Goal: Task Accomplishment & Management: Manage account settings

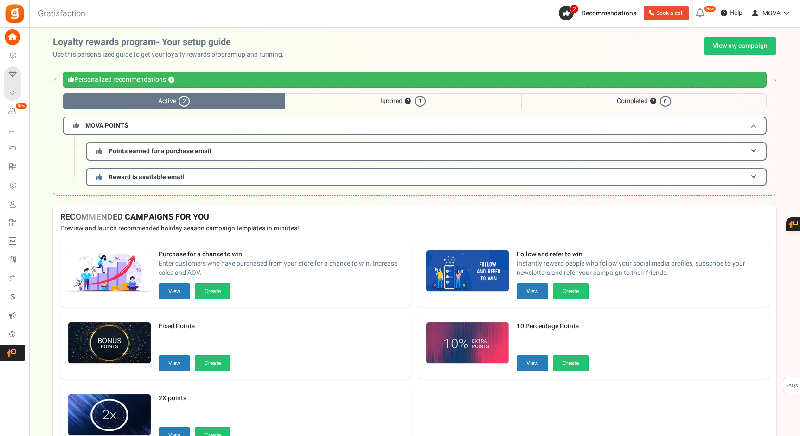
click at [160, 118] on h3 "MOVA POINTS" at bounding box center [415, 125] width 704 height 18
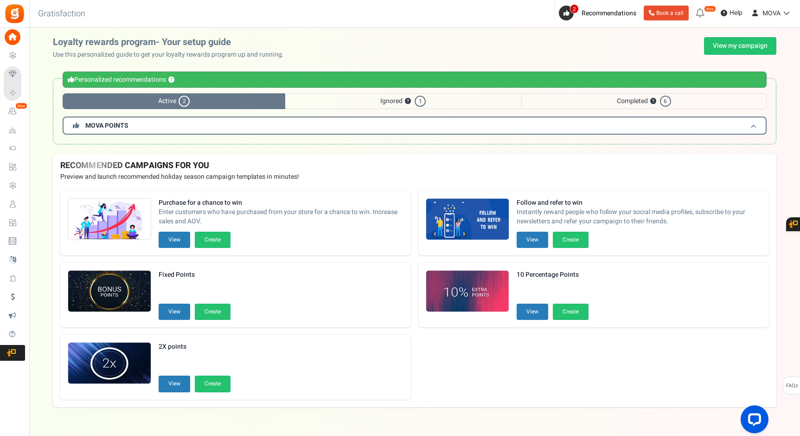
click at [161, 123] on h3 "MOVA POINTS" at bounding box center [415, 125] width 704 height 18
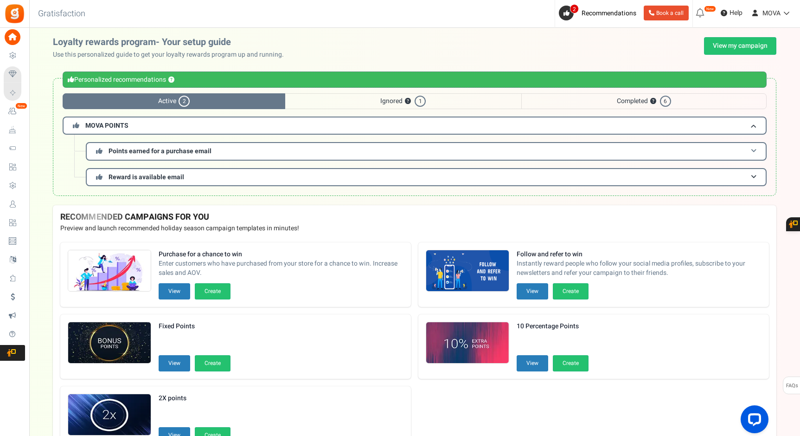
click at [199, 146] on h3 "Points earned for a purchase email" at bounding box center [426, 151] width 681 height 18
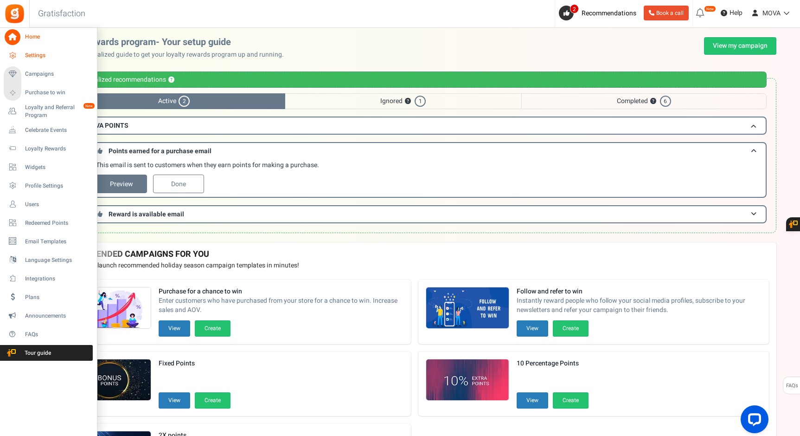
click at [30, 56] on span "Settings" at bounding box center [57, 55] width 65 height 8
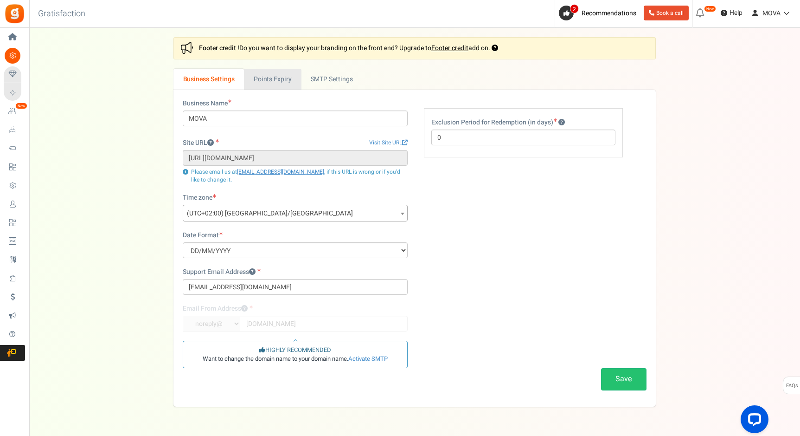
click at [275, 77] on link "Points Expiry" at bounding box center [272, 79] width 57 height 21
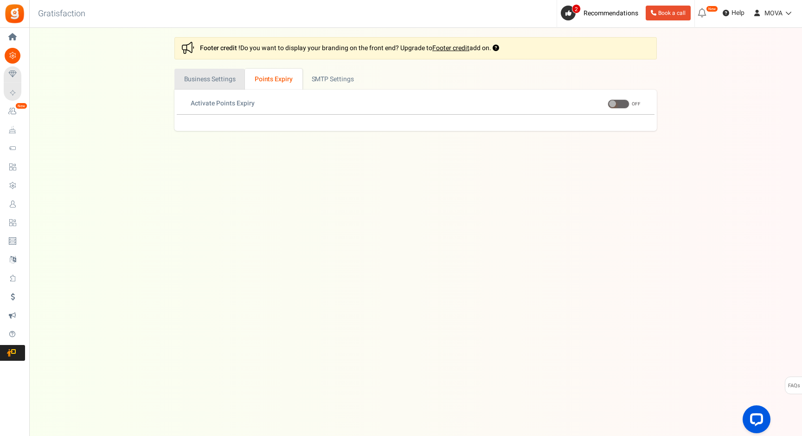
click at [231, 75] on link "Business Settings" at bounding box center [209, 79] width 71 height 21
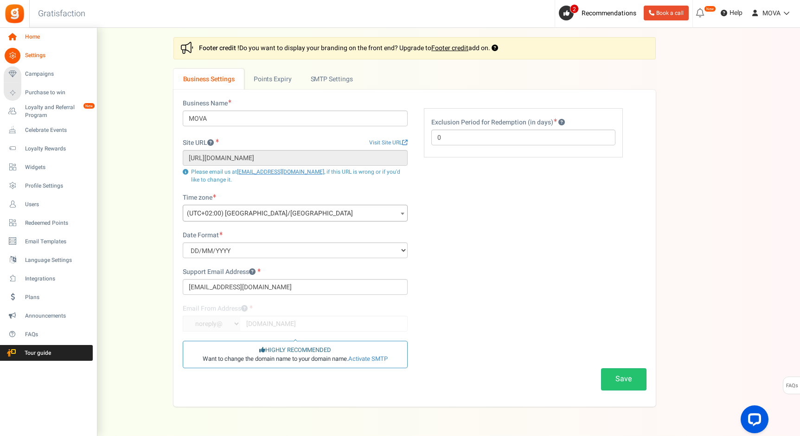
click at [21, 39] on link "Home" at bounding box center [48, 37] width 89 height 16
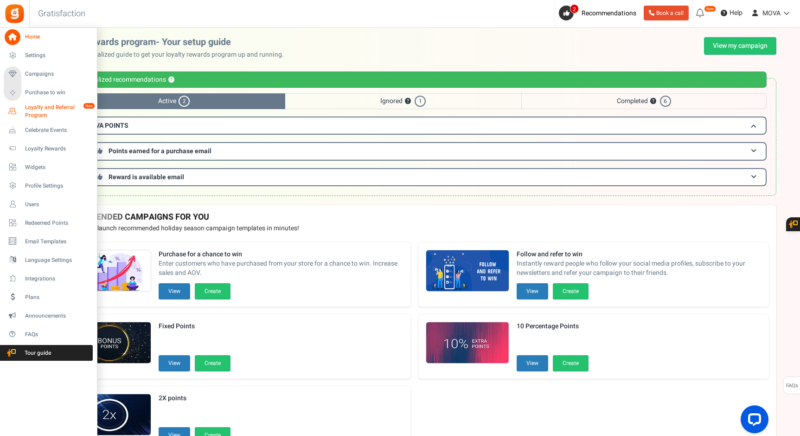
click at [39, 109] on span "Loyalty and Referral Program" at bounding box center [59, 111] width 68 height 16
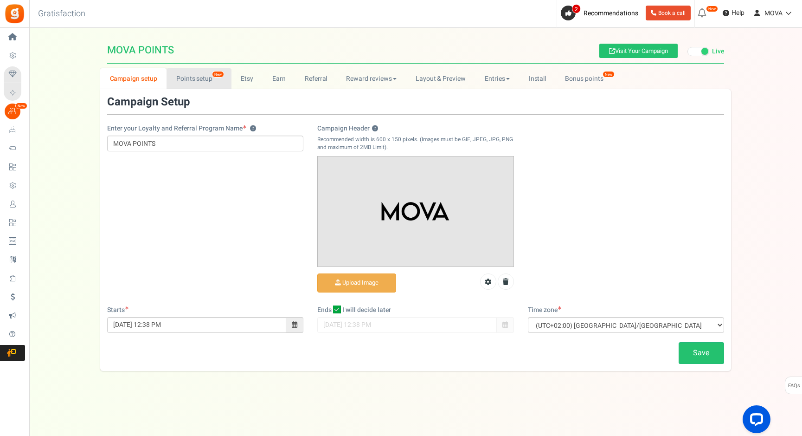
click at [203, 85] on link "Points setup New" at bounding box center [199, 78] width 64 height 21
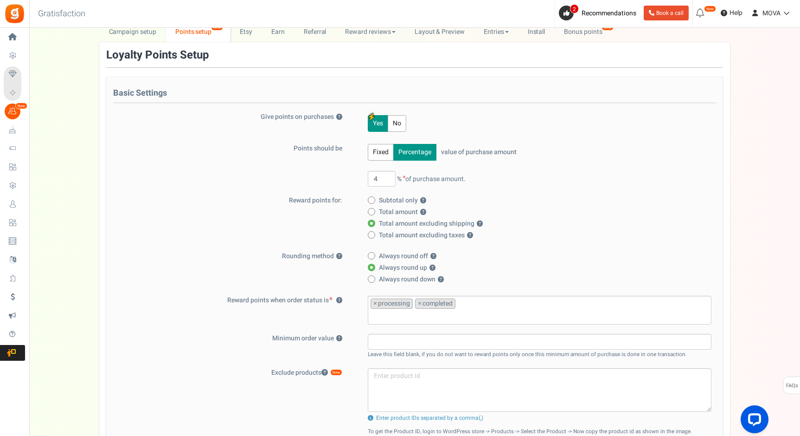
scroll to position [31, 0]
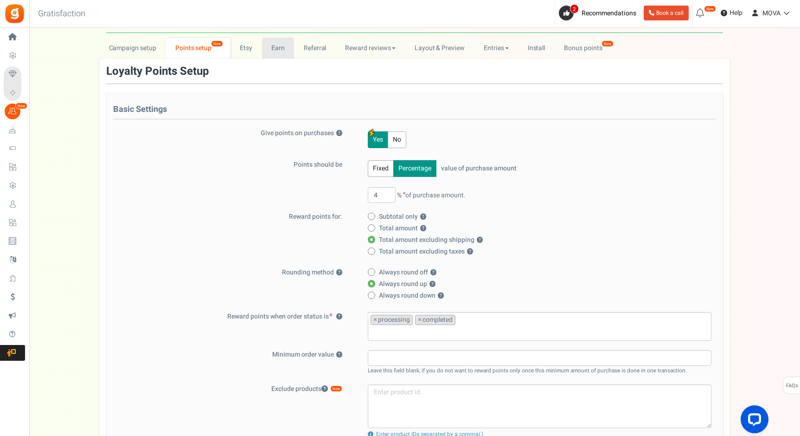
click at [285, 58] on link "Earn" at bounding box center [278, 48] width 32 height 21
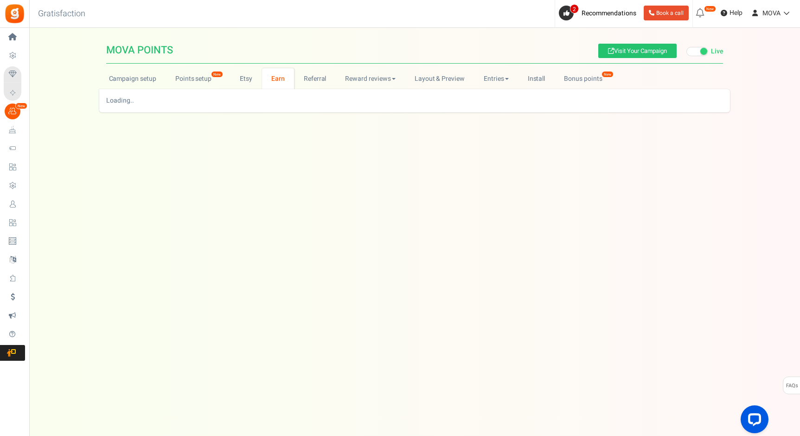
scroll to position [0, 0]
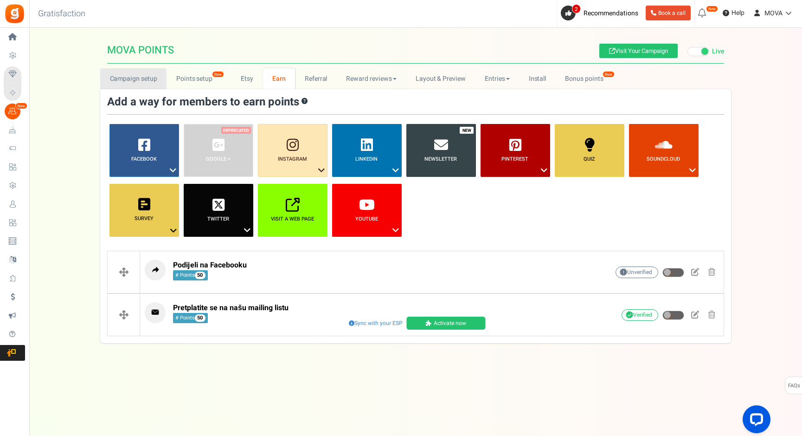
click at [135, 80] on link "Campaign setup" at bounding box center [133, 78] width 66 height 21
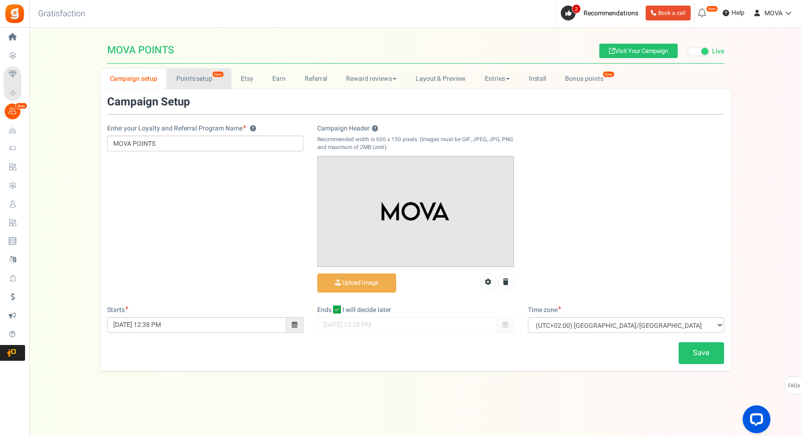
click at [198, 82] on link "Points setup New" at bounding box center [199, 78] width 64 height 21
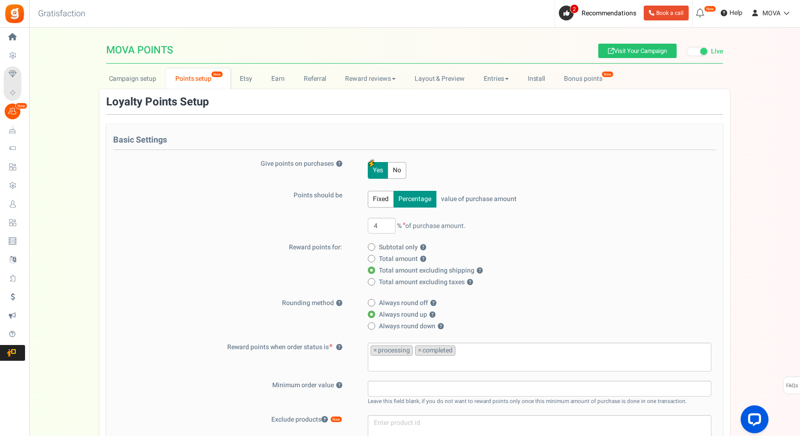
click at [383, 200] on button "Fixed" at bounding box center [381, 199] width 26 height 17
drag, startPoint x: 435, startPoint y: 228, endPoint x: 400, endPoint y: 228, distance: 34.3
click at [400, 228] on input "25" at bounding box center [422, 226] width 49 height 16
type input "100"
drag, startPoint x: 529, startPoint y: 227, endPoint x: 494, endPoint y: 227, distance: 35.3
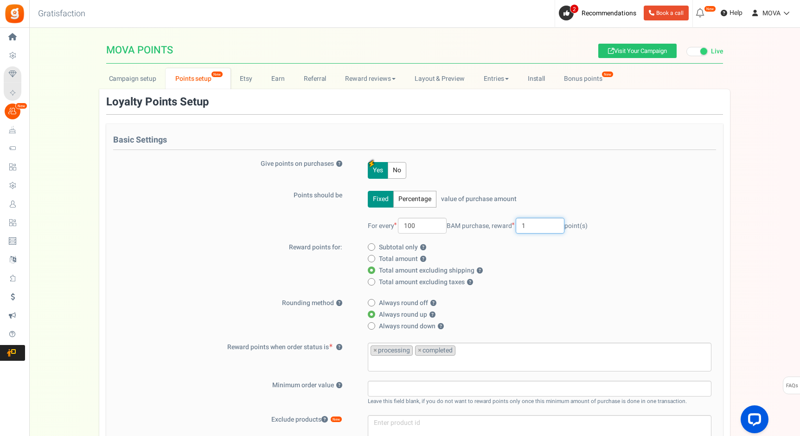
click at [497, 227] on span "reward 1 point(s)" at bounding box center [540, 226] width 96 height 10
type input "4"
click at [335, 249] on label "Reward points for:" at bounding box center [233, 247] width 241 height 9
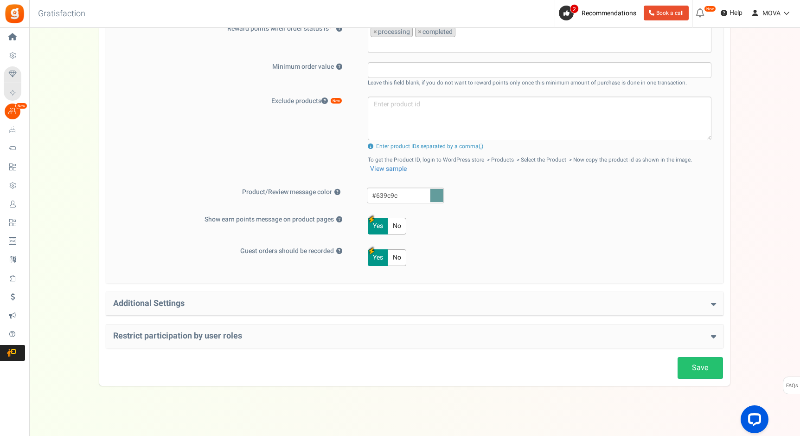
scroll to position [324, 0]
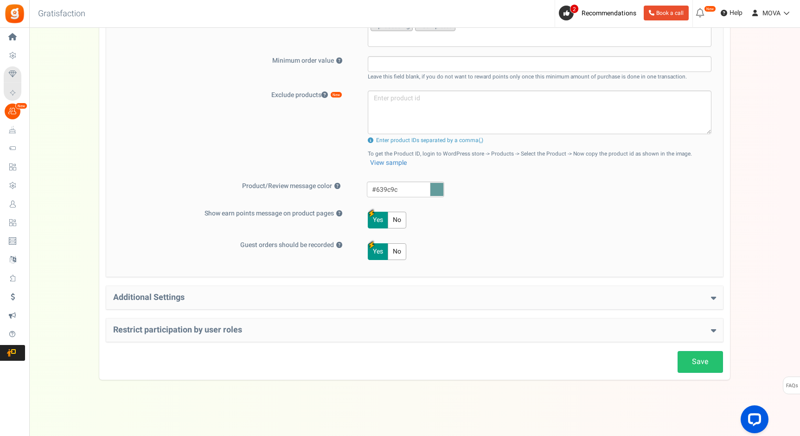
click at [381, 303] on div "Additional Settings Welcome Bonus ? Yes No Enter Welcome Points Welcome Note Te…" at bounding box center [414, 297] width 617 height 23
click at [381, 299] on h4 "Additional Settings" at bounding box center [414, 297] width 603 height 9
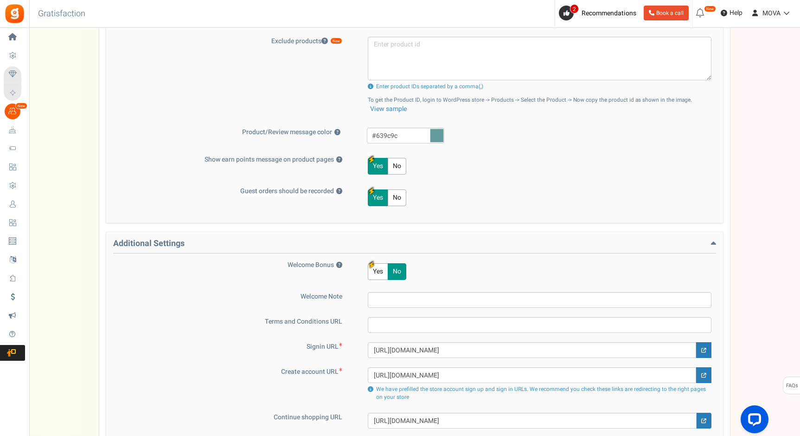
scroll to position [511, 0]
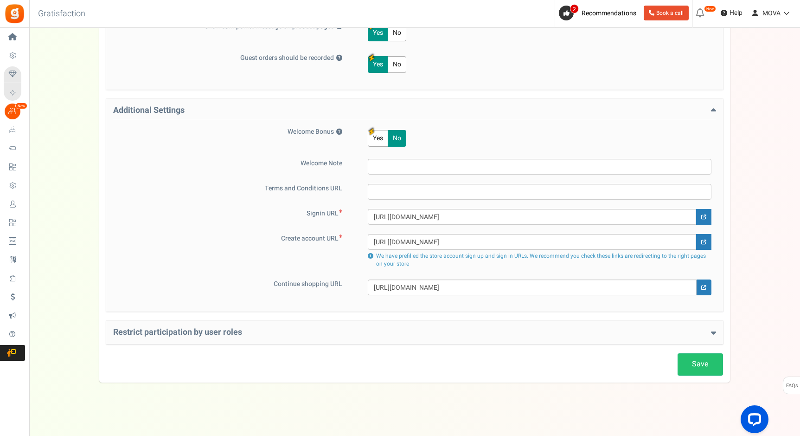
click at [307, 339] on div "Restrict participation by user roles Restrict user roles from participating in …" at bounding box center [414, 332] width 617 height 23
click at [402, 336] on h4 "Restrict participation by user roles" at bounding box center [414, 332] width 603 height 9
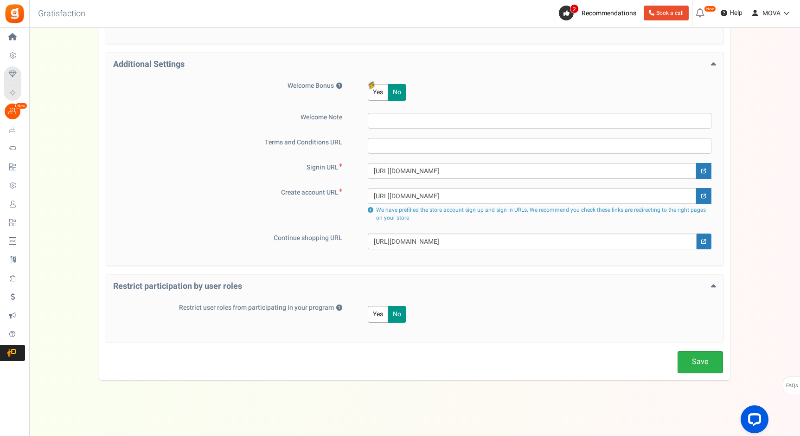
click at [705, 358] on link "Save" at bounding box center [700, 362] width 45 height 22
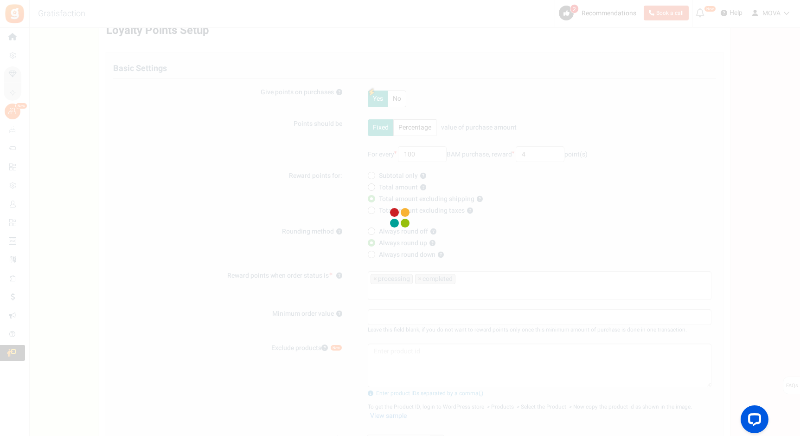
scroll to position [0, 0]
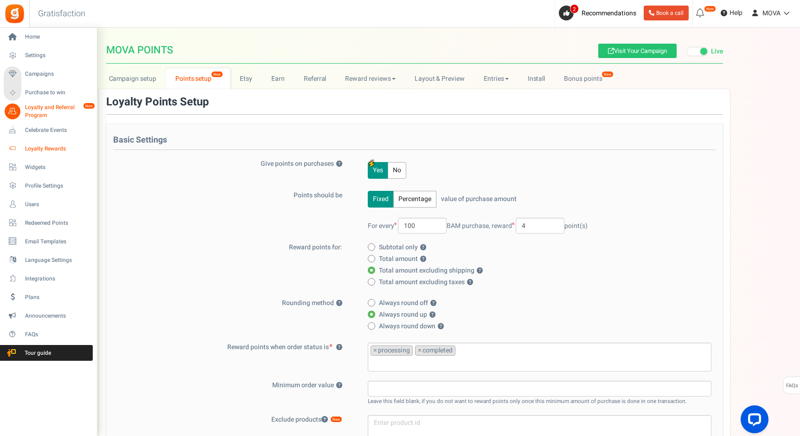
click at [49, 146] on span "Loyalty Rewards" at bounding box center [57, 149] width 65 height 8
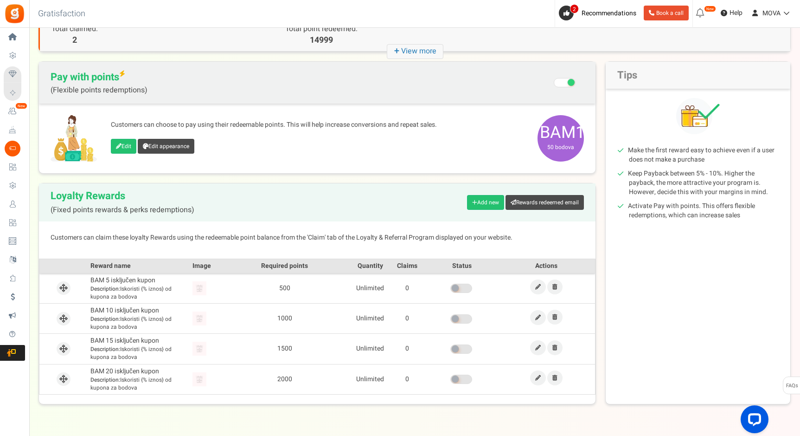
scroll to position [60, 0]
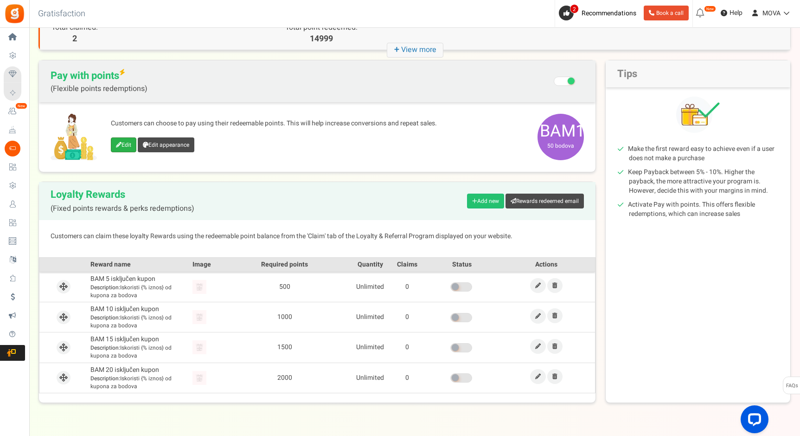
click at [123, 147] on link "Edit" at bounding box center [124, 144] width 26 height 15
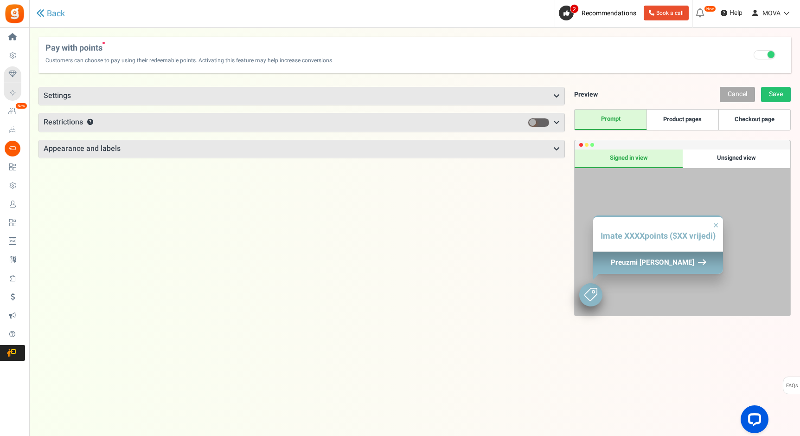
click at [341, 99] on h3 "Settings" at bounding box center [302, 96] width 526 height 18
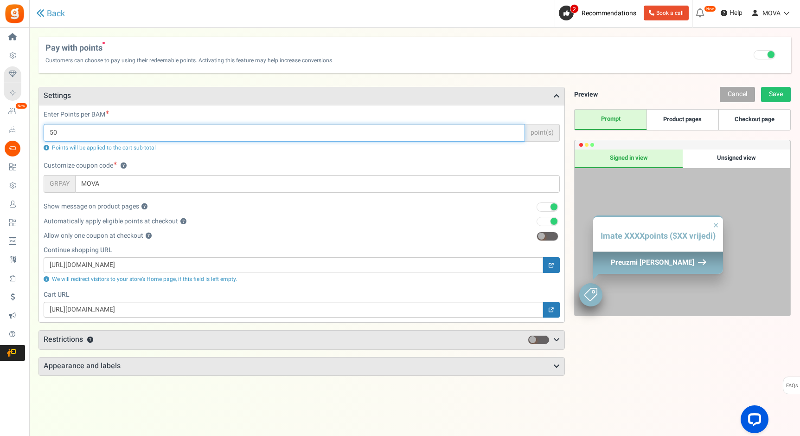
click at [148, 129] on input "50" at bounding box center [285, 133] width 482 height 18
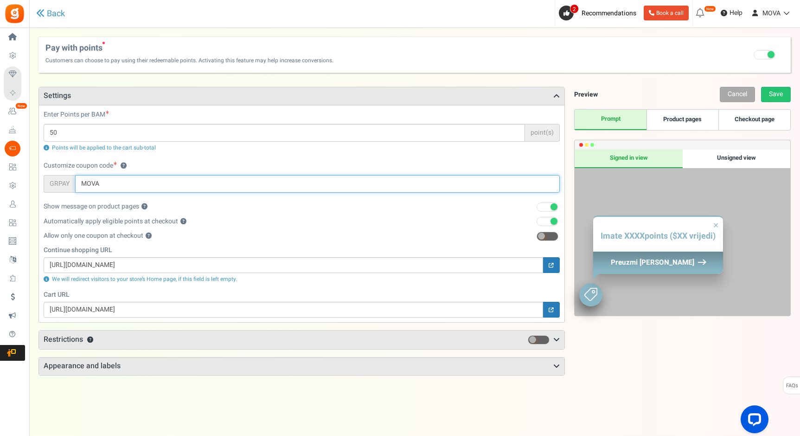
click at [169, 186] on input "MOVA" at bounding box center [317, 184] width 485 height 18
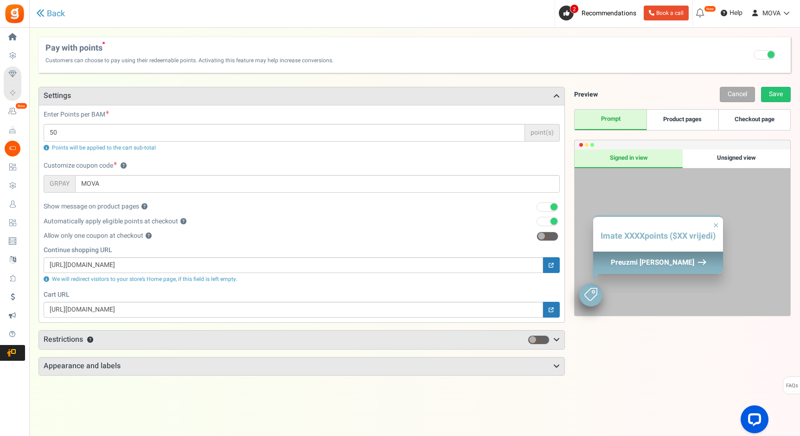
click at [224, 208] on div "Show message on product pages ? Recommended 1" at bounding box center [302, 209] width 516 height 14
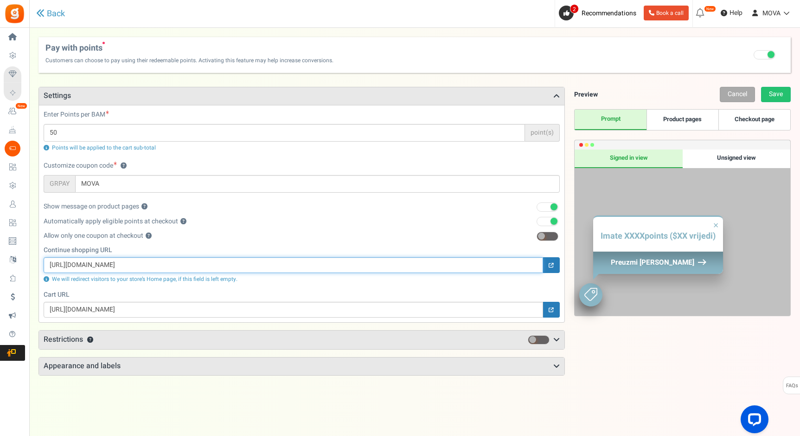
click at [188, 266] on input "[URL][DOMAIN_NAME]" at bounding box center [294, 265] width 500 height 16
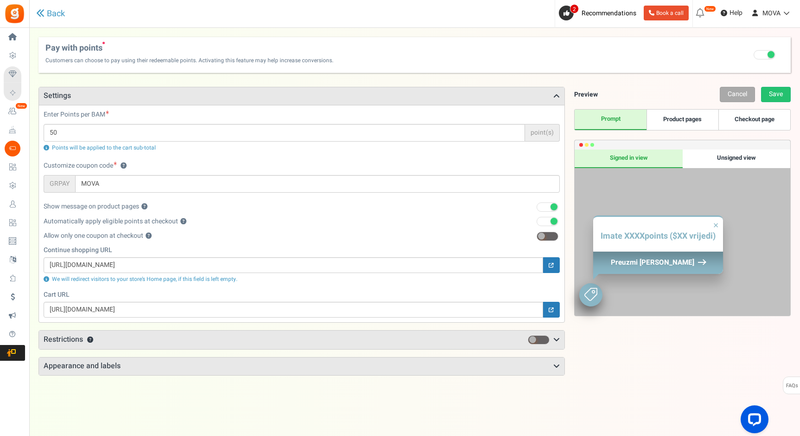
click at [688, 126] on link "Product pages" at bounding box center [683, 119] width 72 height 20
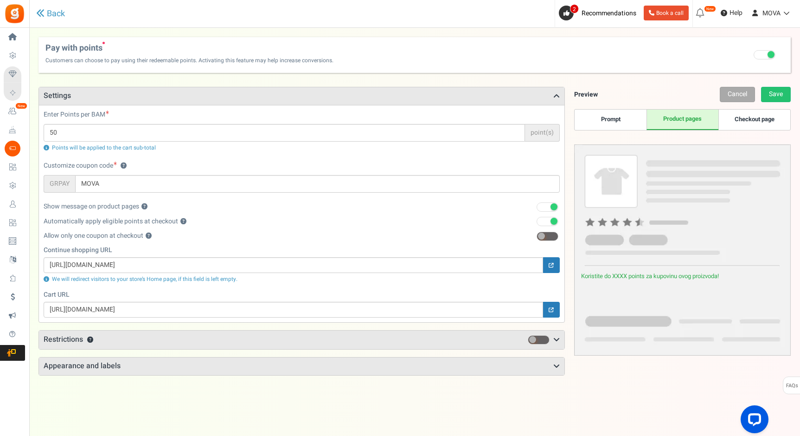
click at [745, 125] on link "Checkout page" at bounding box center [755, 119] width 72 height 20
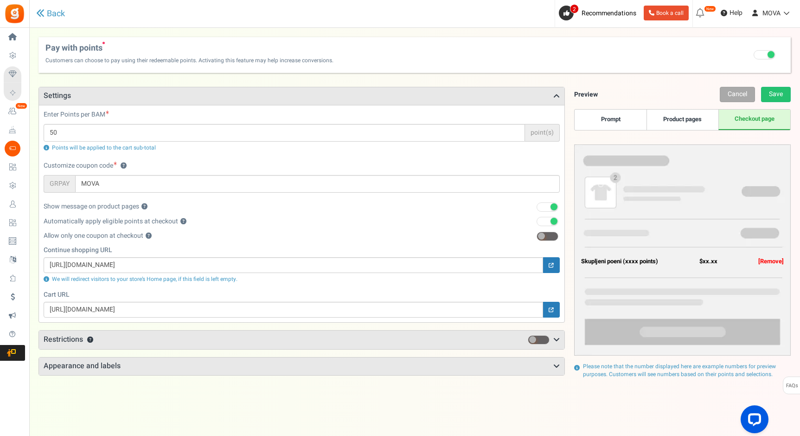
click at [98, 333] on h3 "Restrictions ?" at bounding box center [302, 339] width 526 height 19
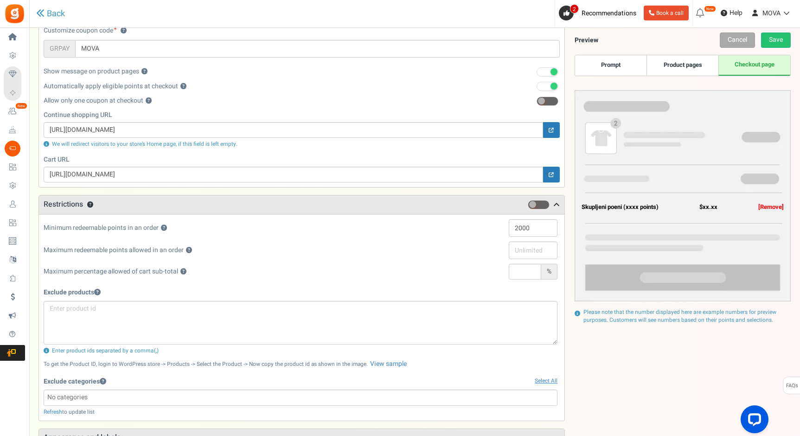
scroll to position [145, 0]
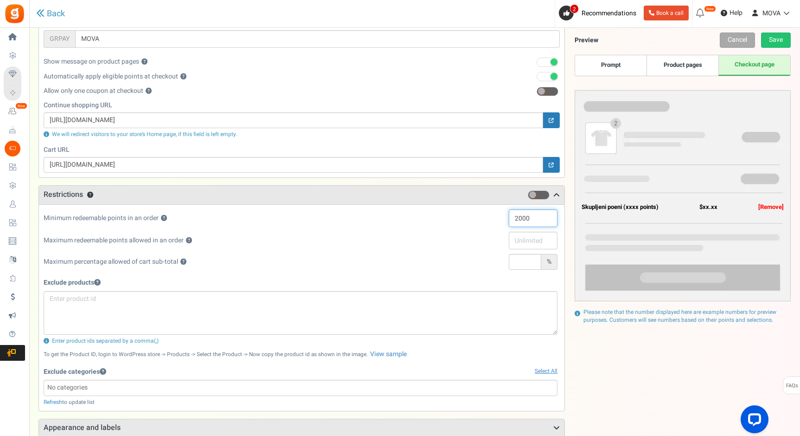
click at [517, 221] on input "2000" at bounding box center [533, 218] width 49 height 18
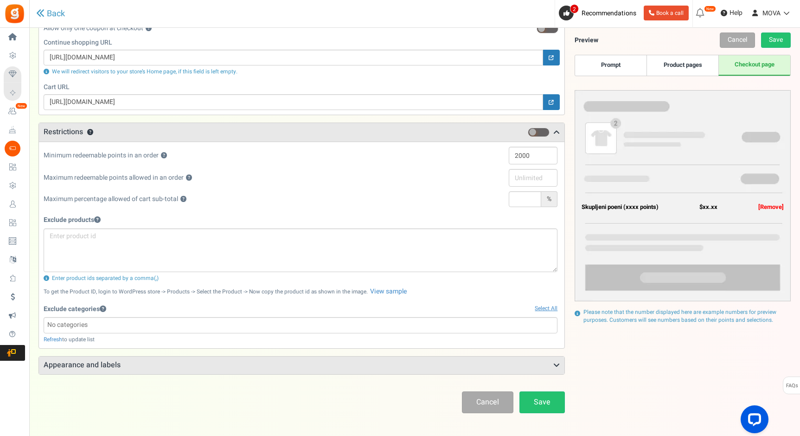
click at [289, 357] on h3 "Appearance and labels" at bounding box center [302, 365] width 526 height 18
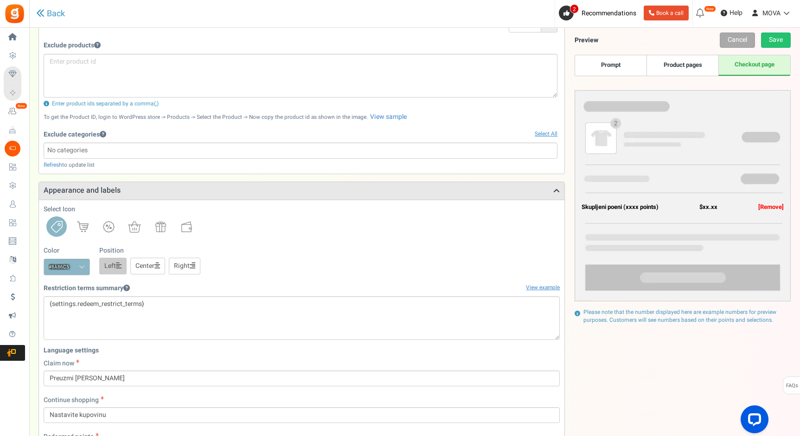
scroll to position [383, 0]
click at [109, 231] on img at bounding box center [109, 225] width 12 height 12
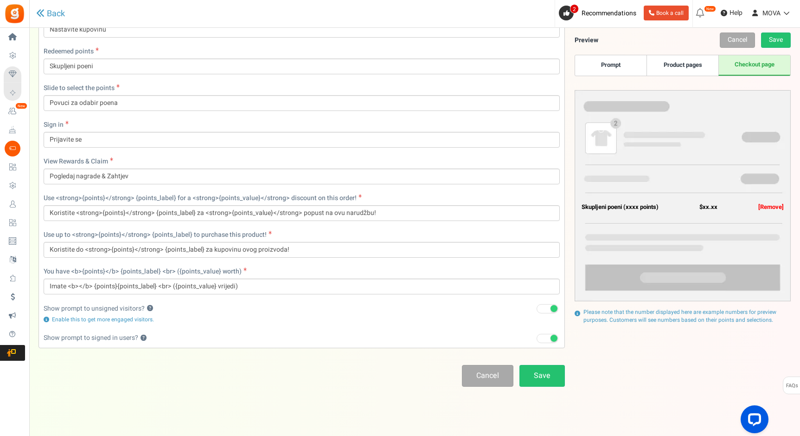
scroll to position [775, 0]
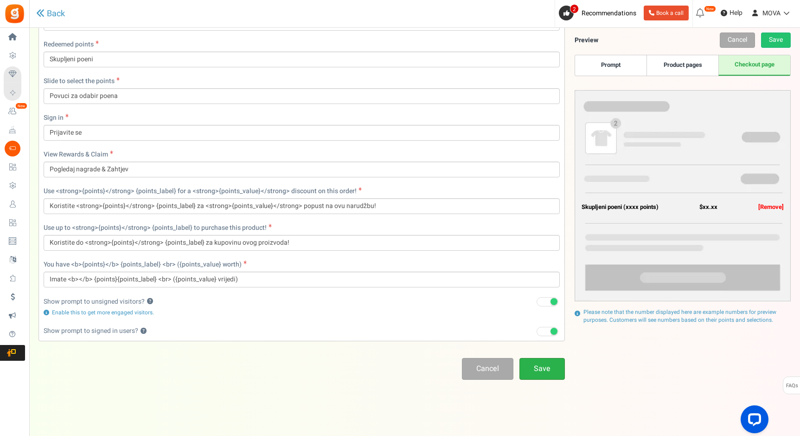
click at [524, 361] on link "Save" at bounding box center [542, 369] width 45 height 22
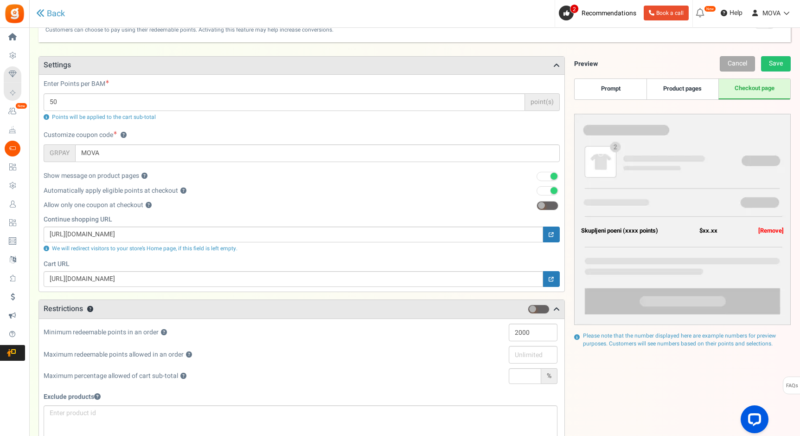
scroll to position [0, 0]
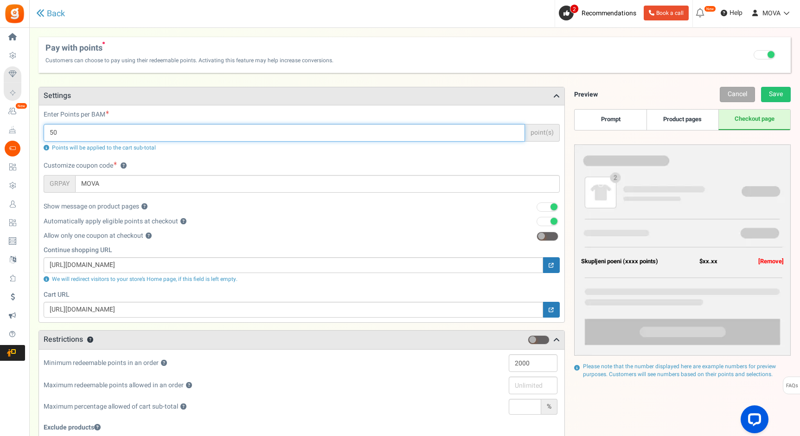
click at [205, 141] on input "50" at bounding box center [285, 133] width 482 height 18
type input "5"
type input "2"
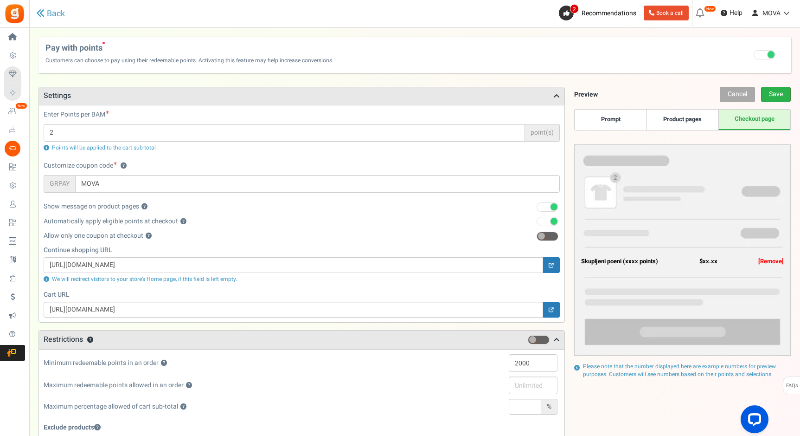
click at [784, 97] on link "Save" at bounding box center [776, 94] width 30 height 15
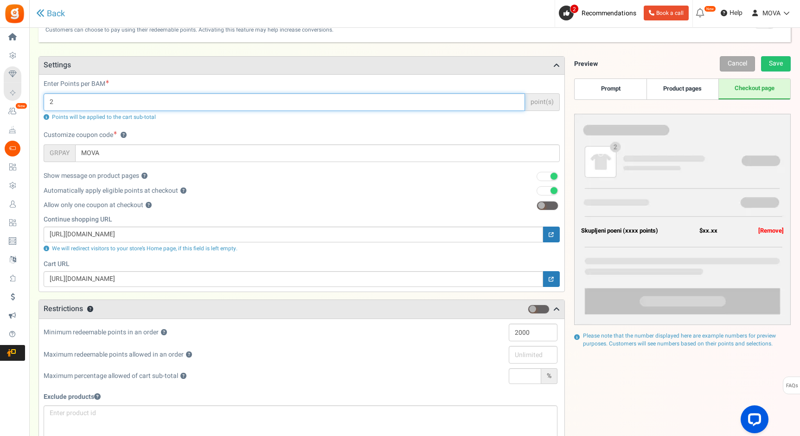
click at [128, 104] on input "2" at bounding box center [285, 102] width 482 height 18
type input "5"
click at [773, 64] on link "Save" at bounding box center [776, 63] width 30 height 15
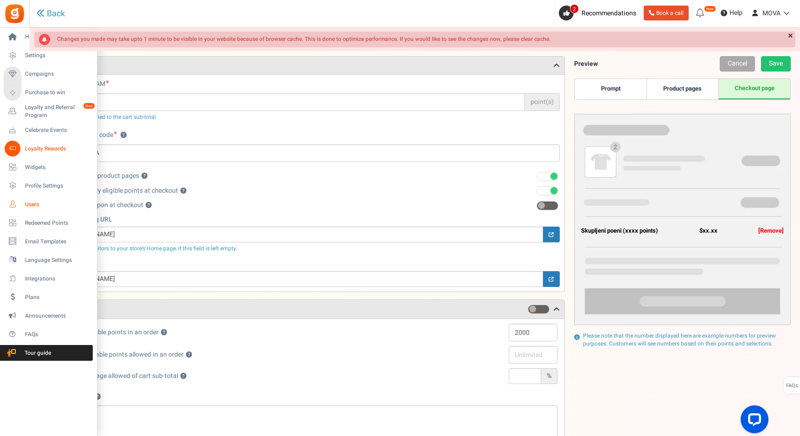
click at [38, 200] on span "Users" at bounding box center [57, 204] width 65 height 8
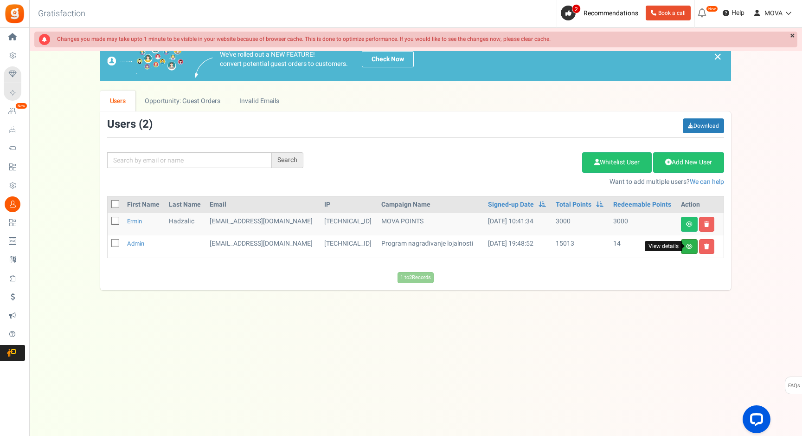
click at [690, 247] on icon at bounding box center [689, 247] width 6 height 6
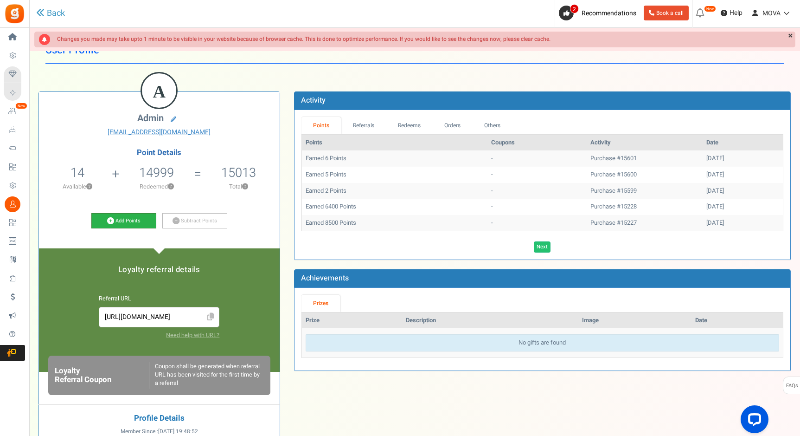
click at [139, 218] on link "Add Points" at bounding box center [123, 221] width 65 height 16
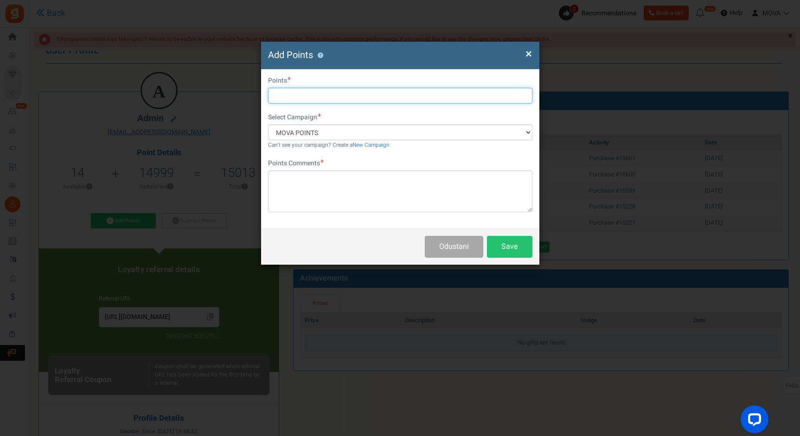
click at [283, 94] on input "text" at bounding box center [400, 96] width 264 height 16
type input "1"
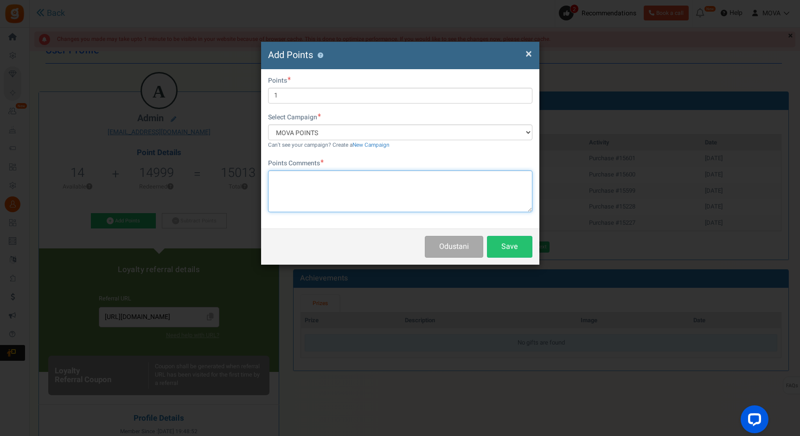
click at [395, 179] on textarea at bounding box center [400, 191] width 264 height 42
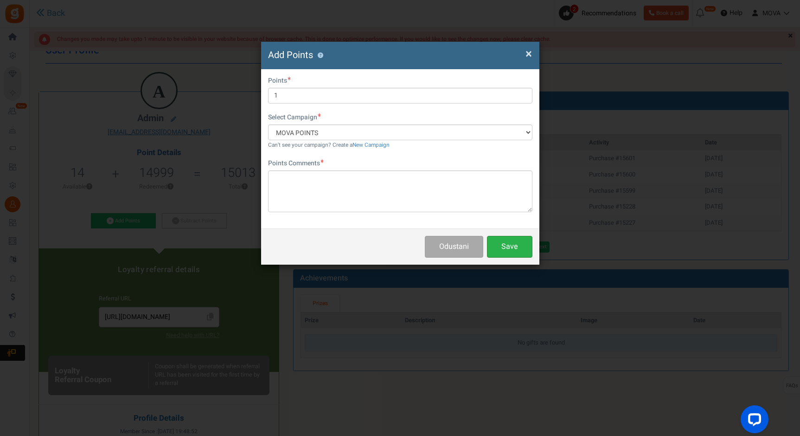
click at [495, 245] on button "Save" at bounding box center [509, 247] width 45 height 22
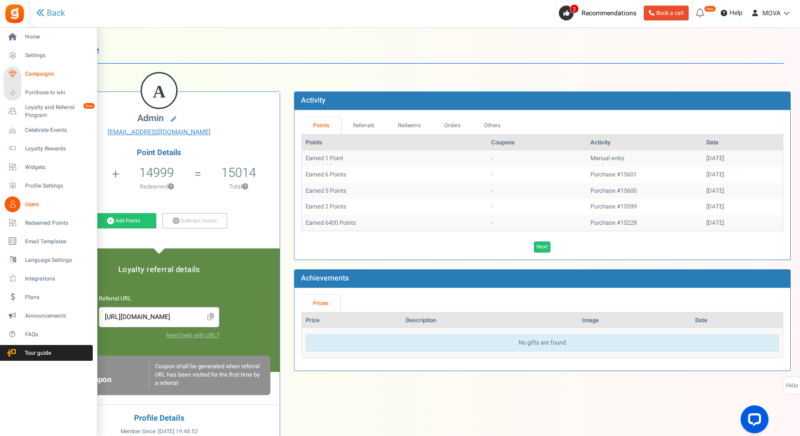
click at [35, 74] on span "Campaigns" at bounding box center [57, 74] width 65 height 8
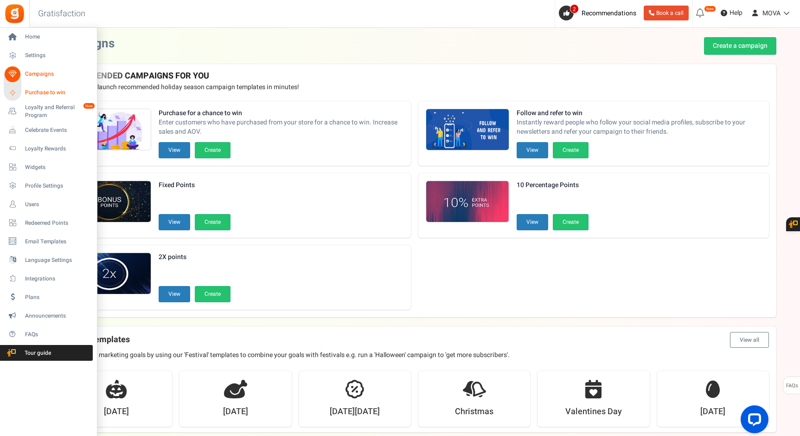
click at [33, 89] on span "Purchase to win" at bounding box center [57, 93] width 65 height 8
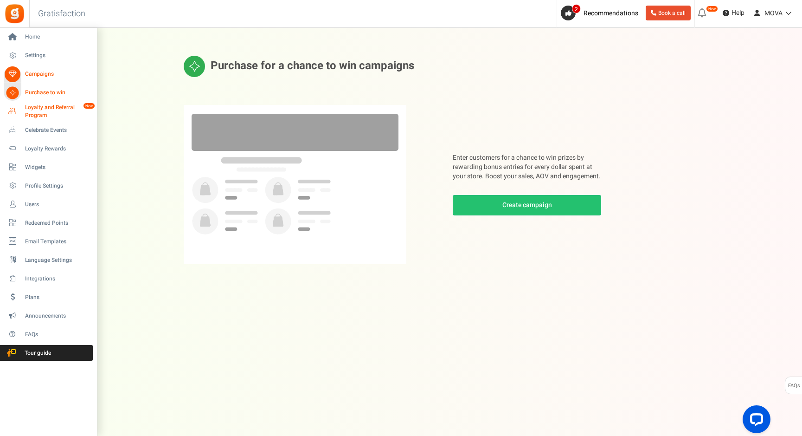
click at [39, 108] on span "Loyalty and Referral Program" at bounding box center [59, 111] width 68 height 16
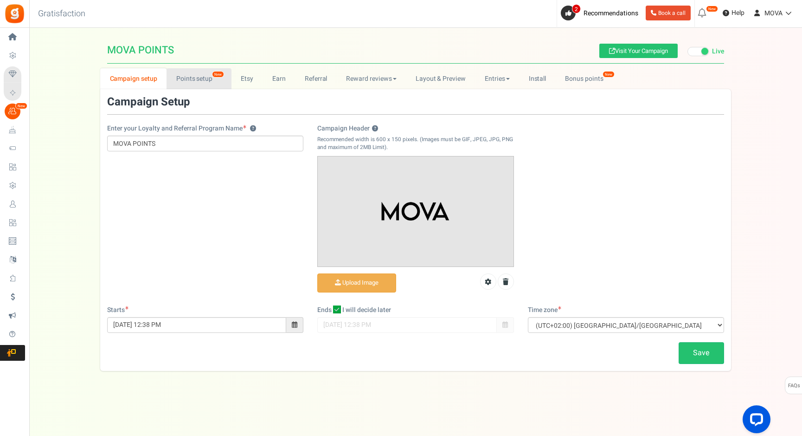
click at [214, 79] on link "Points setup New" at bounding box center [199, 78] width 64 height 21
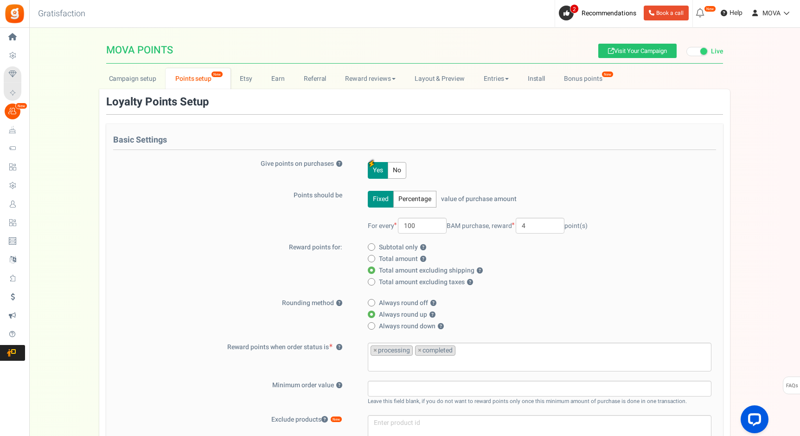
click at [404, 200] on button "Percentage" at bounding box center [414, 199] width 43 height 17
drag, startPoint x: 380, startPoint y: 225, endPoint x: 357, endPoint y: 225, distance: 23.2
click at [360, 225] on div "Fixed Percentage value of purchase amount 4 % of purchase amount. For every 100…" at bounding box center [534, 217] width 356 height 52
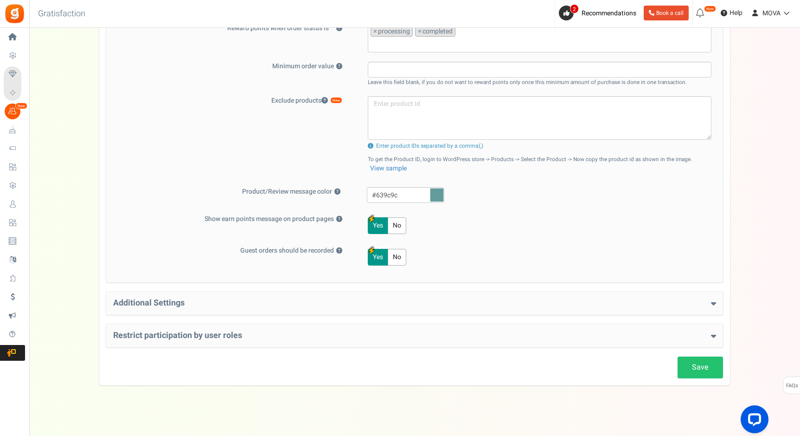
scroll to position [324, 0]
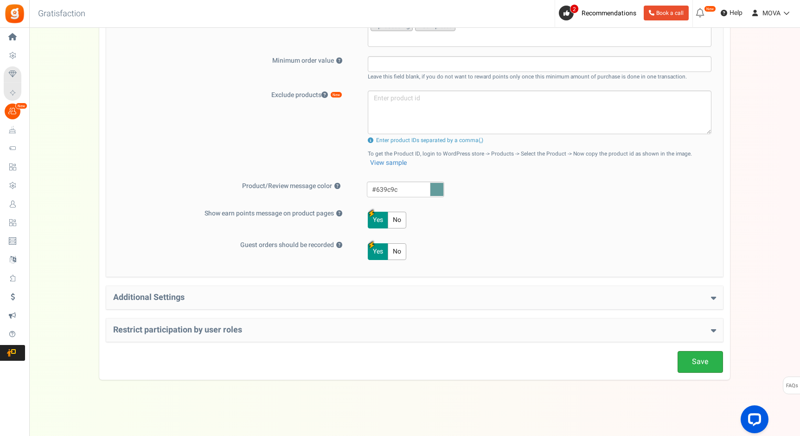
click at [683, 352] on link "Save" at bounding box center [700, 362] width 45 height 22
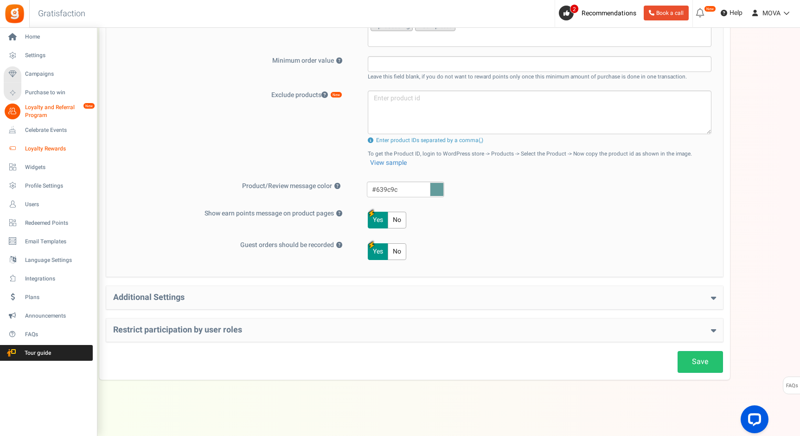
click at [37, 141] on link "Loyalty Rewards" at bounding box center [48, 149] width 89 height 16
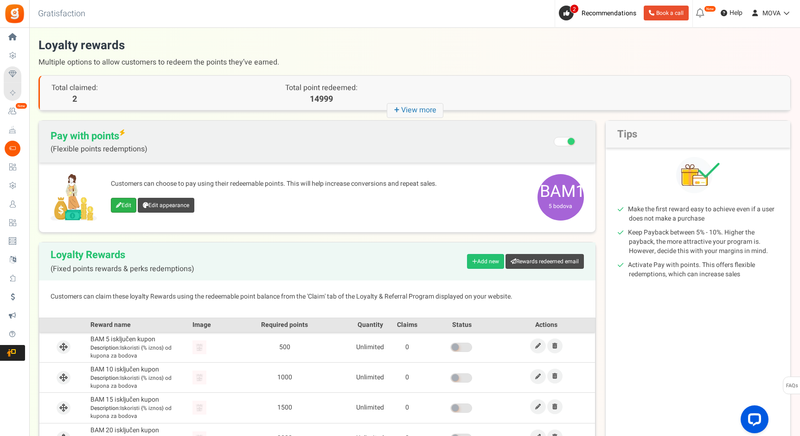
click at [124, 206] on link "Edit" at bounding box center [124, 205] width 26 height 15
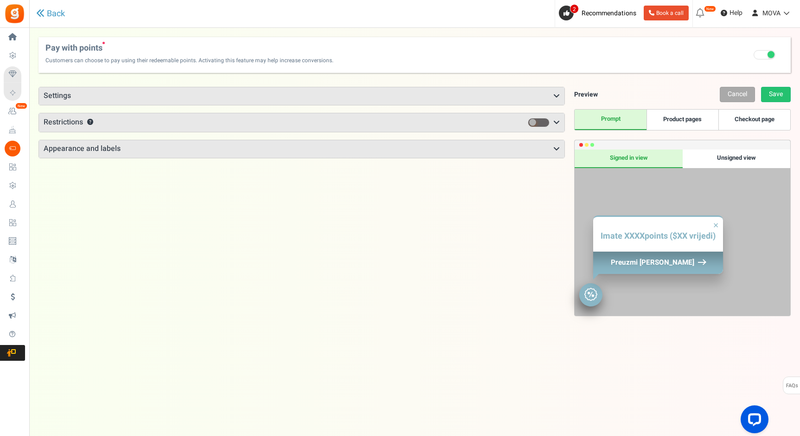
click at [121, 82] on div "Points mode Recommended Selecting this may reduce participation Allow customers…" at bounding box center [415, 262] width 752 height 371
click at [118, 96] on h3 "Settings" at bounding box center [302, 96] width 526 height 18
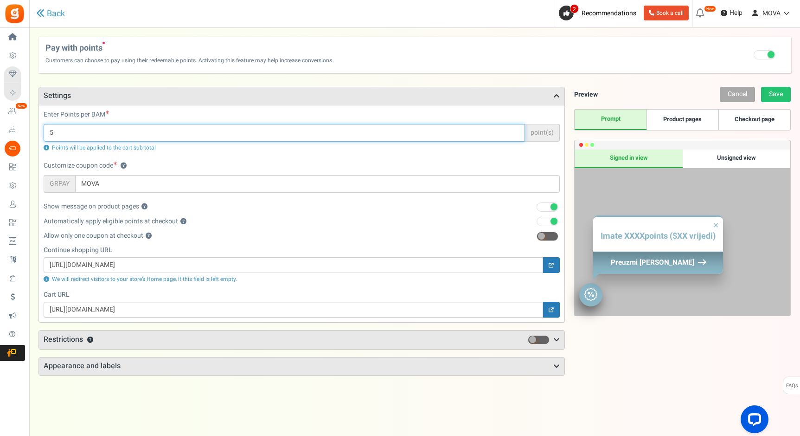
drag, startPoint x: 64, startPoint y: 131, endPoint x: 43, endPoint y: 131, distance: 21.3
click at [43, 131] on div "Enter Points per BAM 5 point(s) Points will be applied to the cart sub-total" at bounding box center [302, 135] width 530 height 51
type input "1"
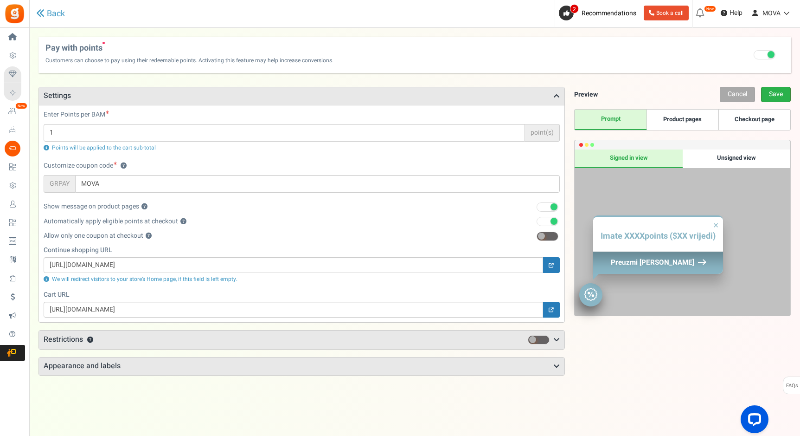
click at [777, 96] on link "Save" at bounding box center [776, 94] width 30 height 15
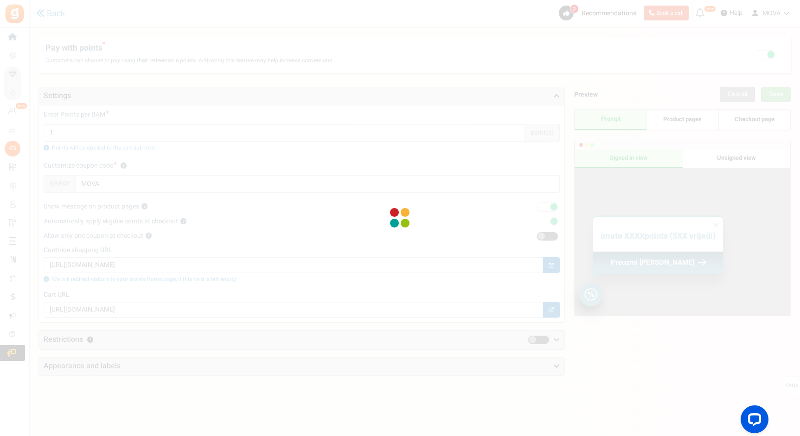
click at [70, 148] on div at bounding box center [400, 218] width 800 height 436
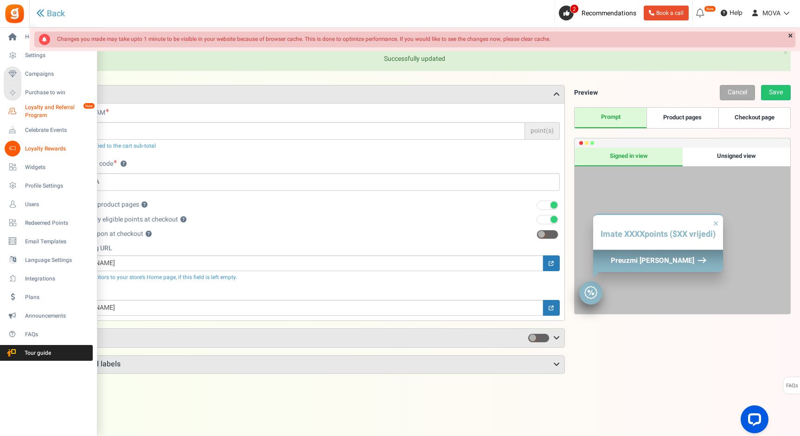
click at [41, 109] on span "Loyalty and Referral Program" at bounding box center [59, 111] width 68 height 16
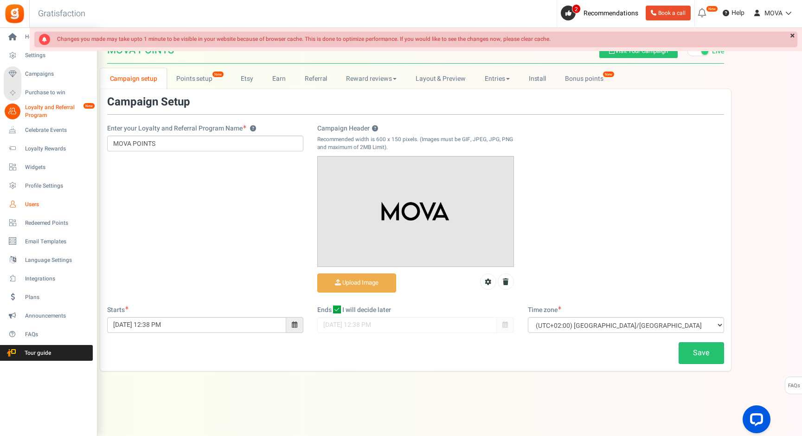
click at [34, 205] on span "Users" at bounding box center [57, 204] width 65 height 8
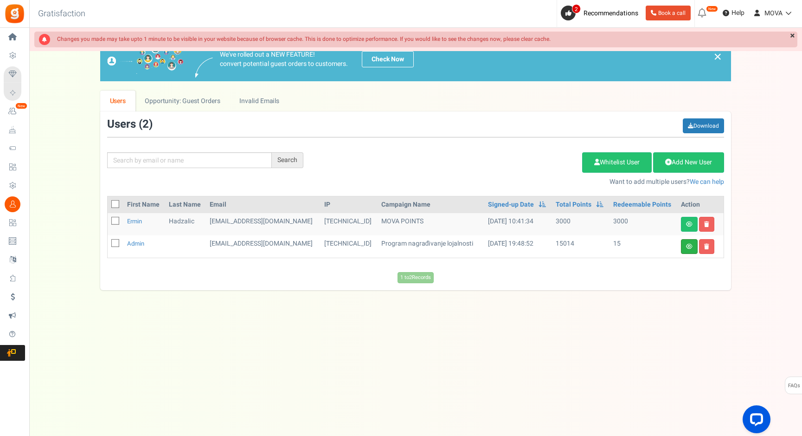
click at [694, 247] on link "View details" at bounding box center [689, 246] width 17 height 15
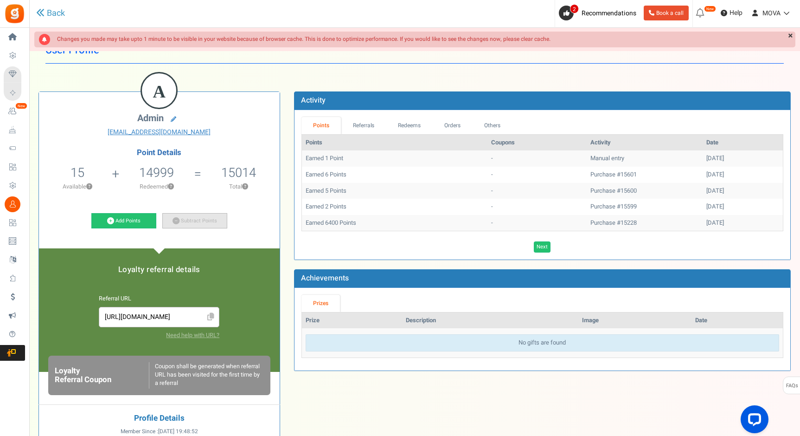
click at [193, 219] on link "Subtract Points" at bounding box center [194, 221] width 65 height 16
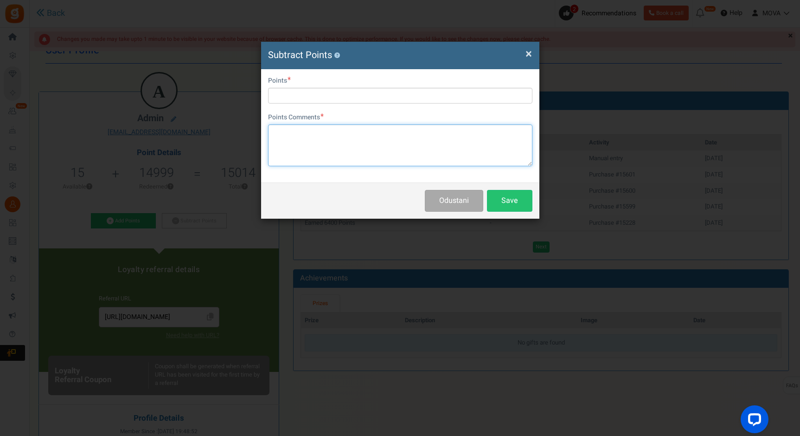
click at [307, 137] on textarea at bounding box center [400, 145] width 264 height 42
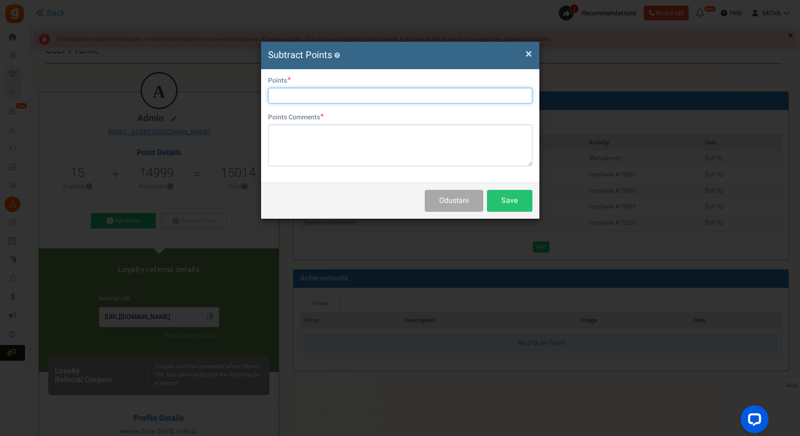
click at [295, 93] on input "text" at bounding box center [400, 96] width 264 height 16
type input "15"
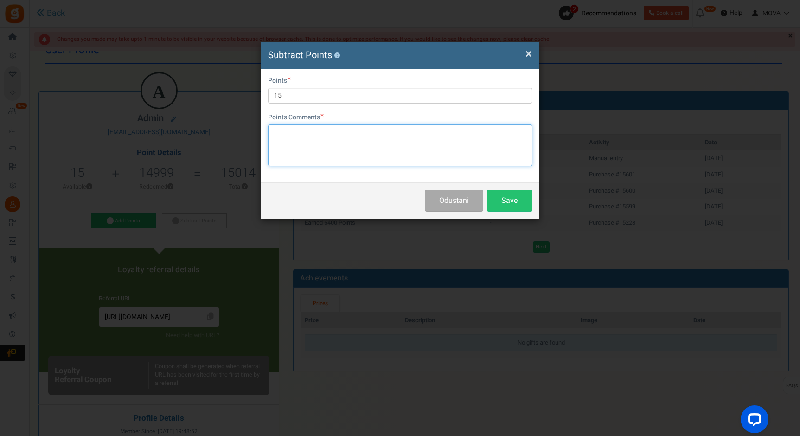
click at [308, 136] on textarea at bounding box center [400, 145] width 264 height 42
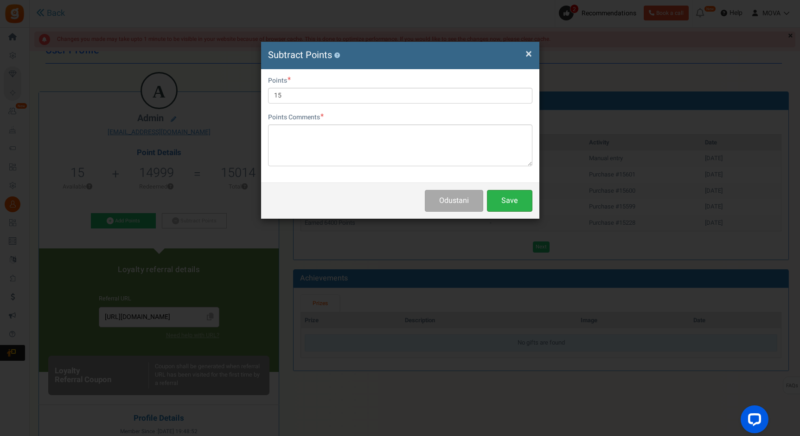
click at [512, 209] on button "Save" at bounding box center [509, 201] width 45 height 22
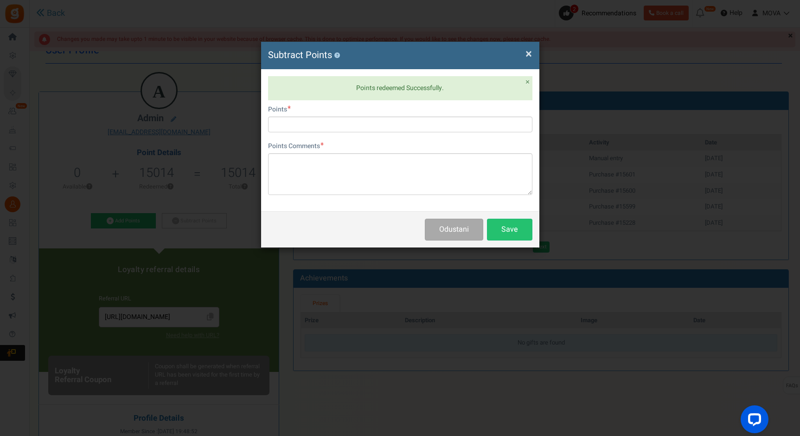
click at [527, 53] on span "×" at bounding box center [529, 54] width 6 height 18
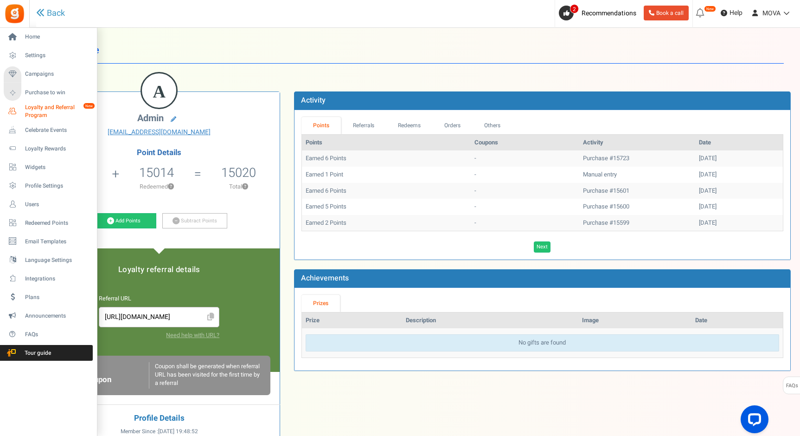
click at [35, 110] on span "Loyalty and Referral Program" at bounding box center [59, 111] width 68 height 16
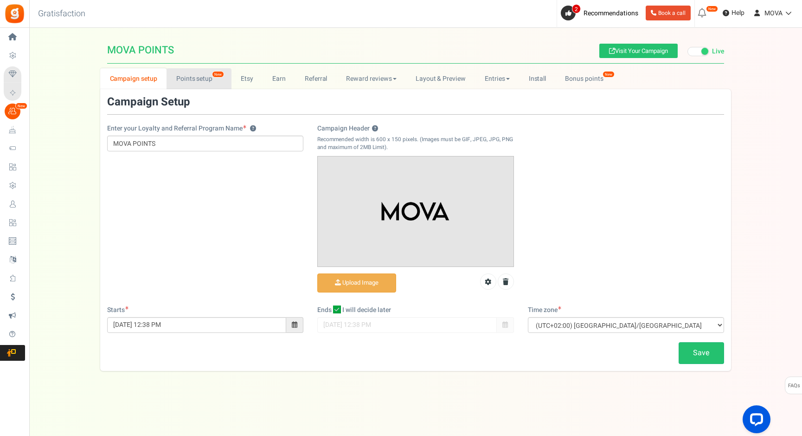
click at [184, 84] on link "Points setup New" at bounding box center [199, 78] width 64 height 21
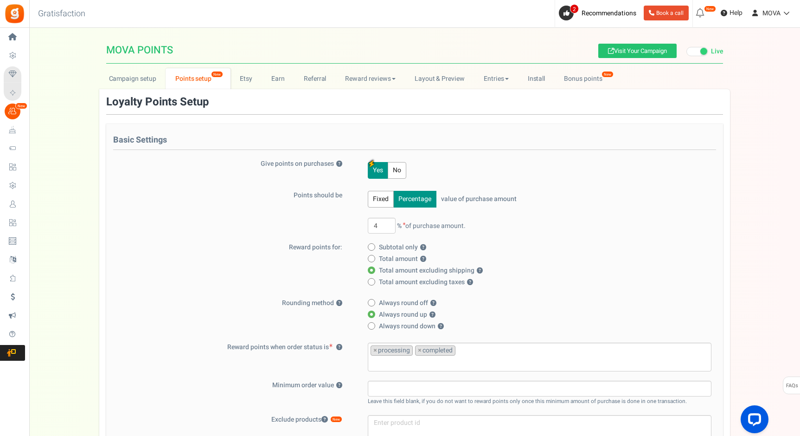
click at [382, 201] on button "Fixed" at bounding box center [381, 199] width 26 height 17
drag, startPoint x: 422, startPoint y: 227, endPoint x: 386, endPoint y: 227, distance: 36.2
click at [386, 227] on span "For every 25 BAM purchase," at bounding box center [429, 226] width 122 height 10
type input "100"
type input "400"
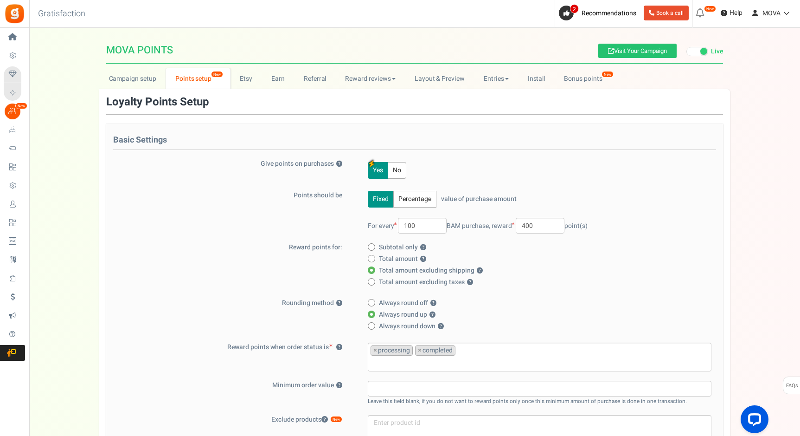
click at [294, 248] on label "Reward points for:" at bounding box center [233, 247] width 241 height 9
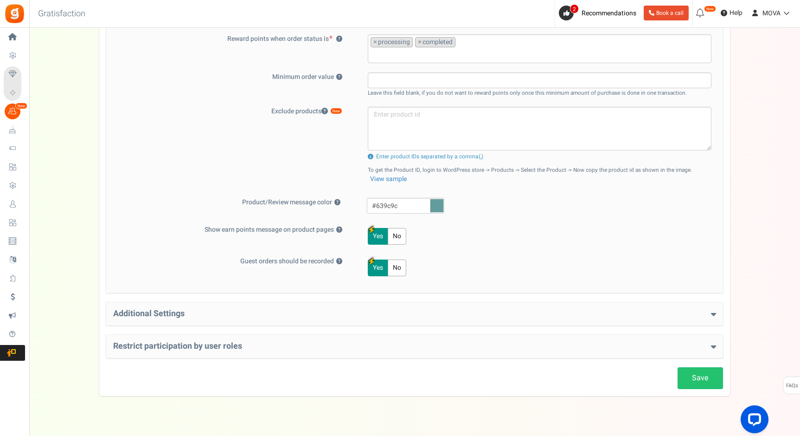
scroll to position [324, 0]
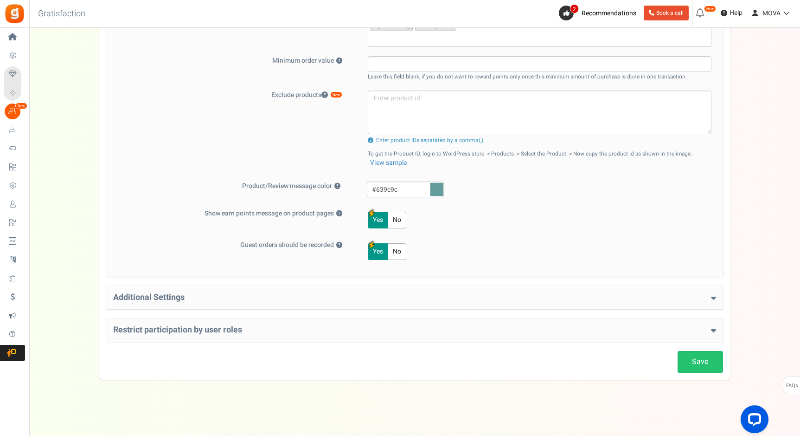
click at [728, 366] on div "Save Loyalty Points Setup Basic Settings Give points on purchases ? Yes No Poin…" at bounding box center [414, 72] width 631 height 601
click at [703, 364] on link "Save" at bounding box center [700, 362] width 45 height 22
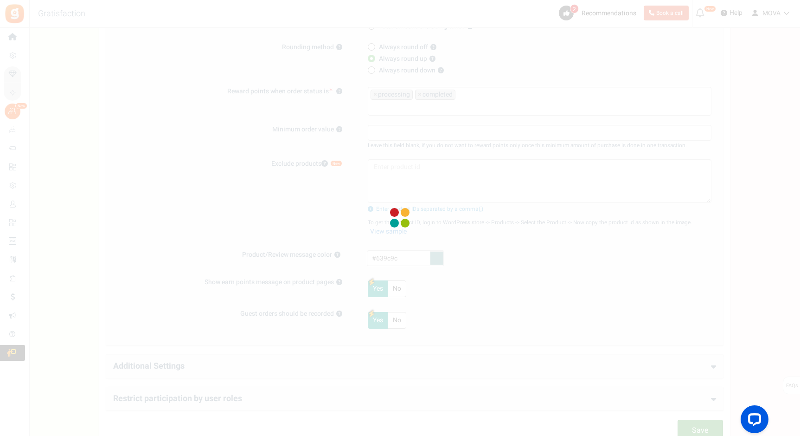
scroll to position [200, 0]
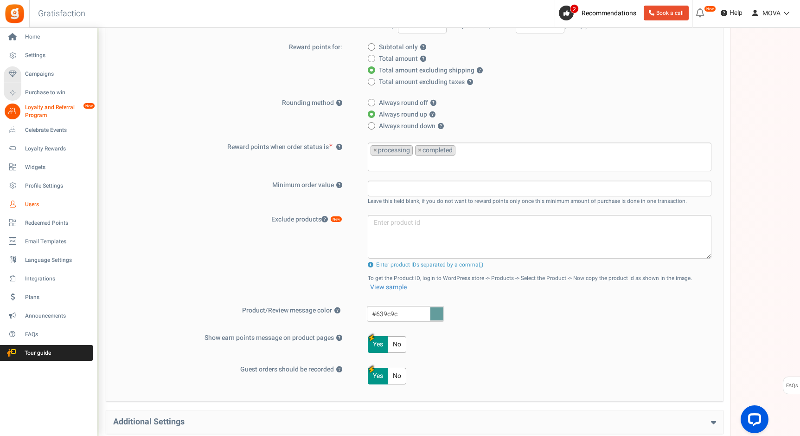
click at [19, 206] on icon at bounding box center [13, 204] width 16 height 16
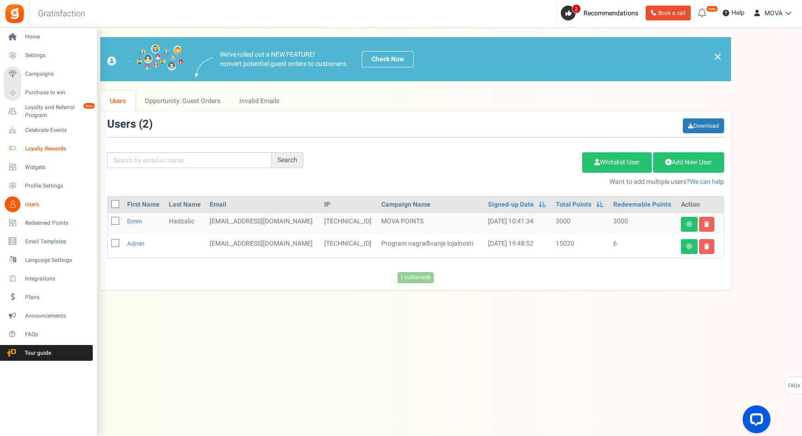
click at [37, 151] on span "Loyalty Rewards" at bounding box center [57, 149] width 65 height 8
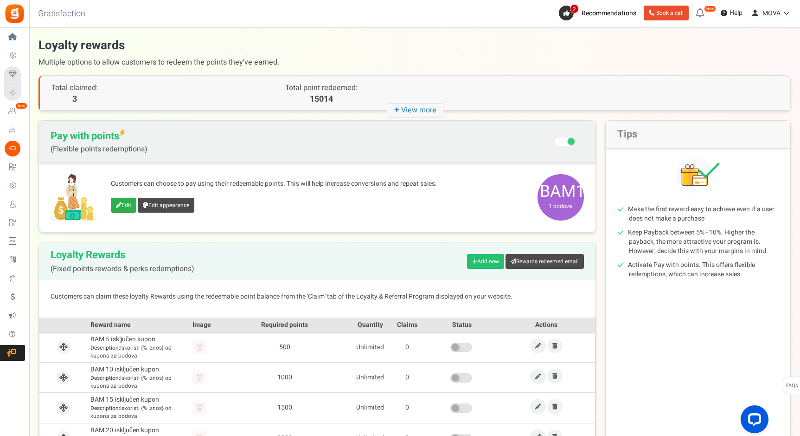
click at [131, 205] on link "Edit" at bounding box center [124, 205] width 26 height 15
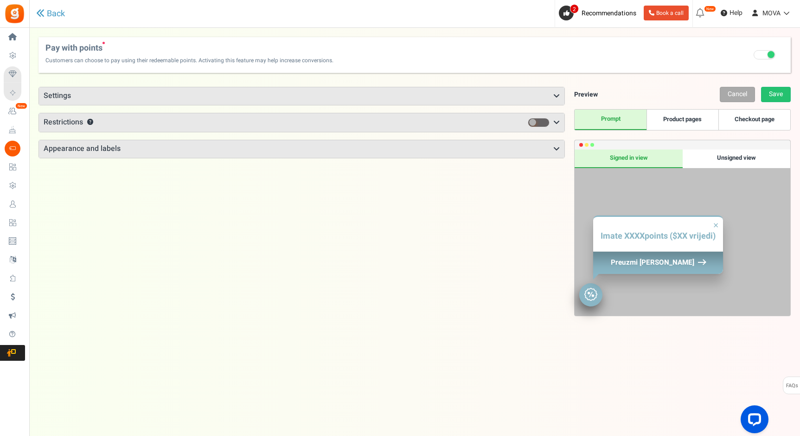
click at [175, 90] on h3 "Settings" at bounding box center [302, 96] width 526 height 18
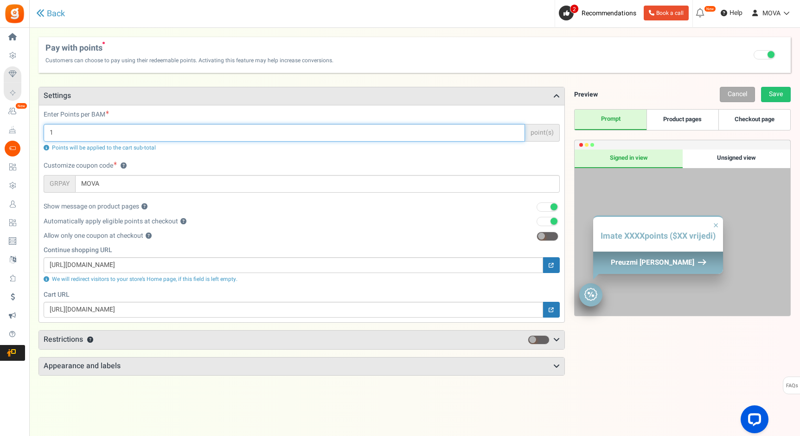
click at [82, 129] on input "1" at bounding box center [285, 133] width 482 height 18
type input "4"
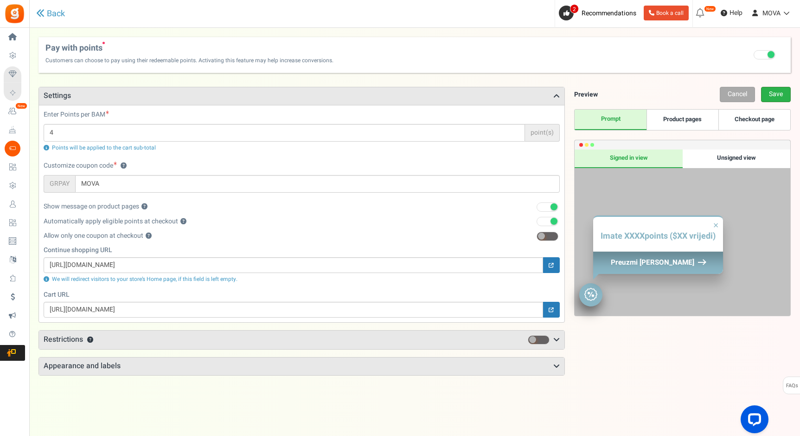
click at [772, 93] on link "Save" at bounding box center [776, 94] width 30 height 15
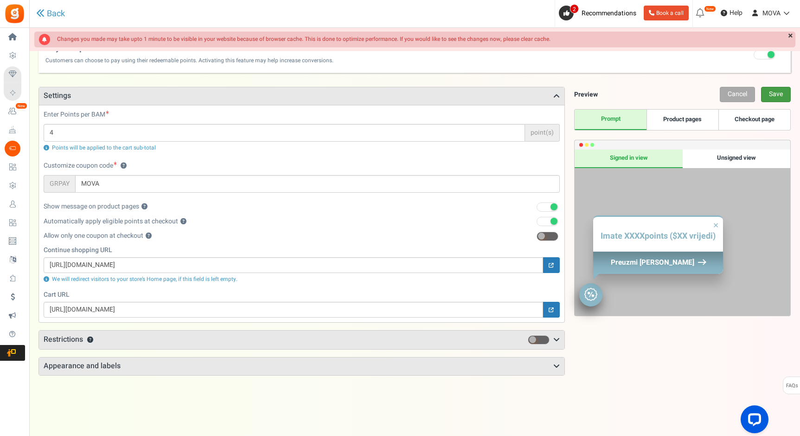
scroll to position [31, 0]
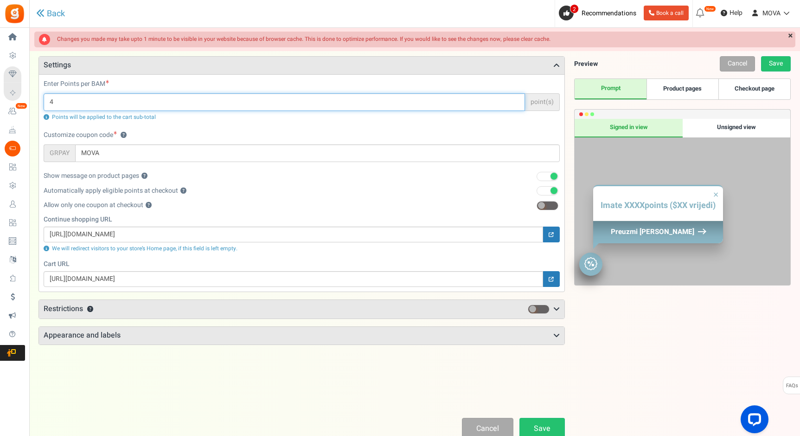
drag, startPoint x: 70, startPoint y: 106, endPoint x: 42, endPoint y: 106, distance: 28.3
click at [42, 106] on div "Enter Points per BAM 4 point(s) Points will be applied to the cart sub-total" at bounding box center [302, 104] width 530 height 51
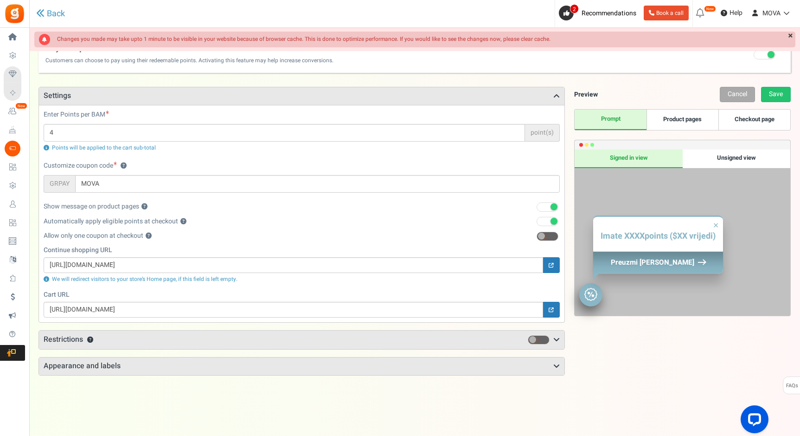
click at [677, 119] on link "Product pages" at bounding box center [683, 119] width 72 height 20
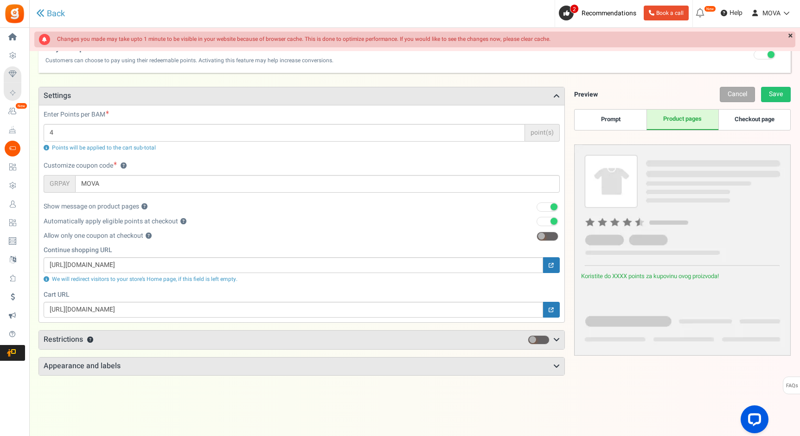
click at [739, 116] on link "Checkout page" at bounding box center [755, 119] width 72 height 20
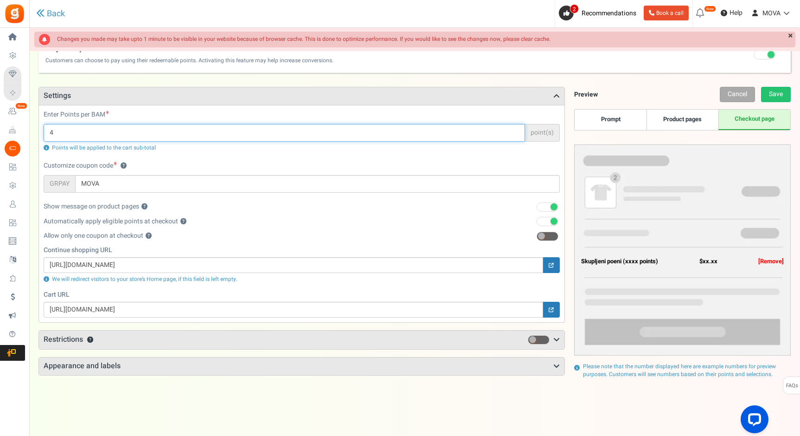
click at [98, 127] on input "4" at bounding box center [285, 133] width 482 height 18
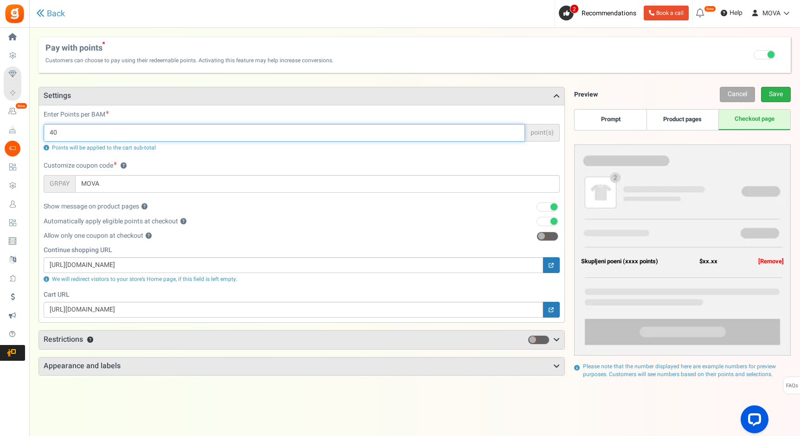
type input "40"
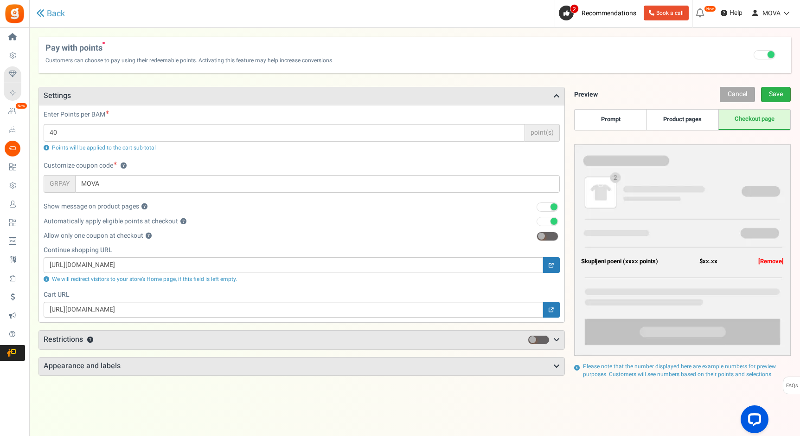
click at [775, 91] on link "Save" at bounding box center [776, 94] width 30 height 15
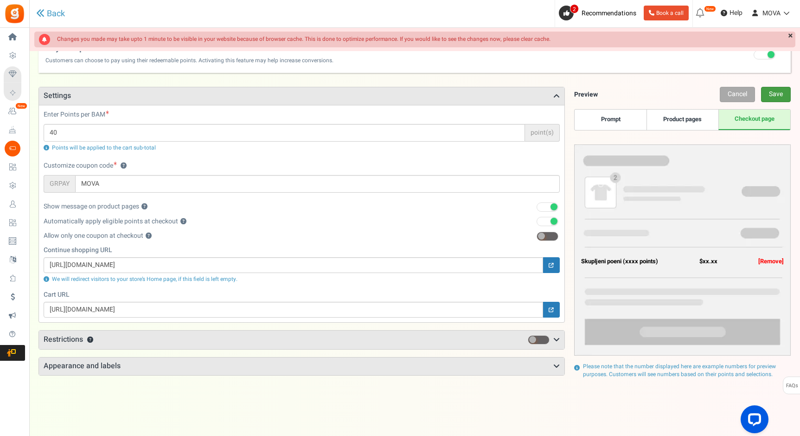
scroll to position [31, 0]
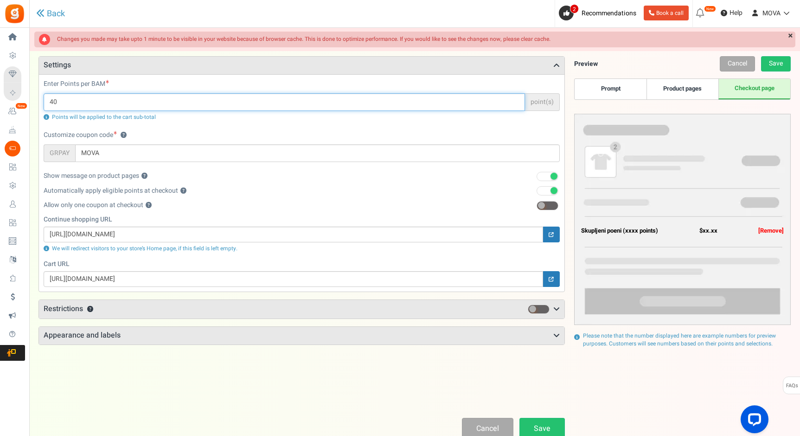
click at [164, 102] on input "40" at bounding box center [285, 102] width 482 height 18
type input "100"
click at [549, 430] on link "Save" at bounding box center [542, 429] width 45 height 22
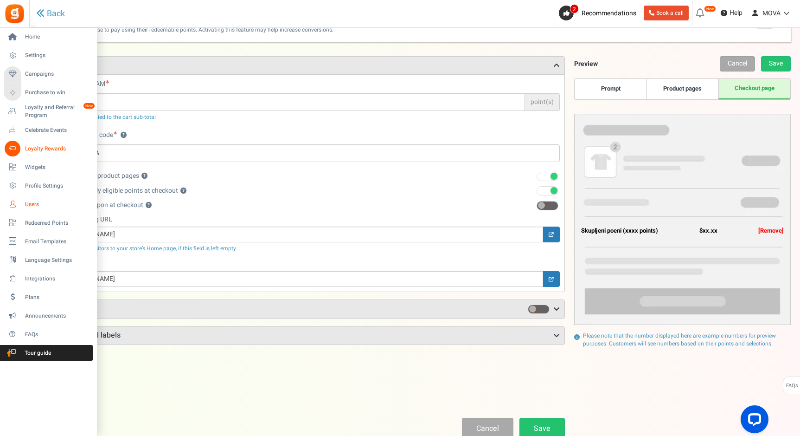
click at [21, 206] on link "Users" at bounding box center [48, 204] width 89 height 16
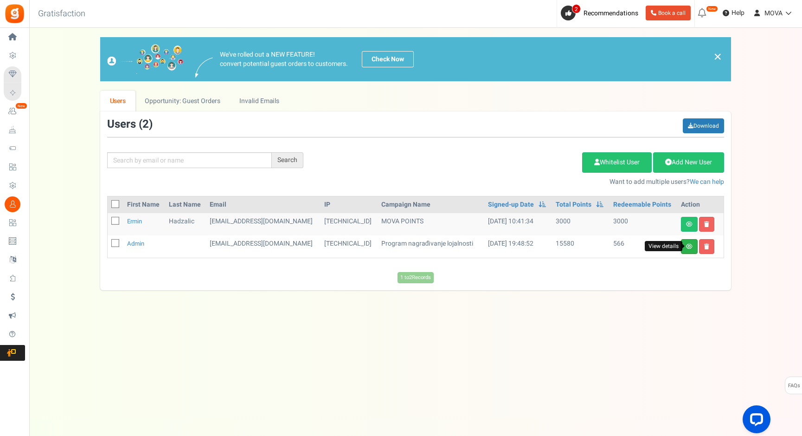
click at [688, 244] on icon at bounding box center [689, 247] width 6 height 6
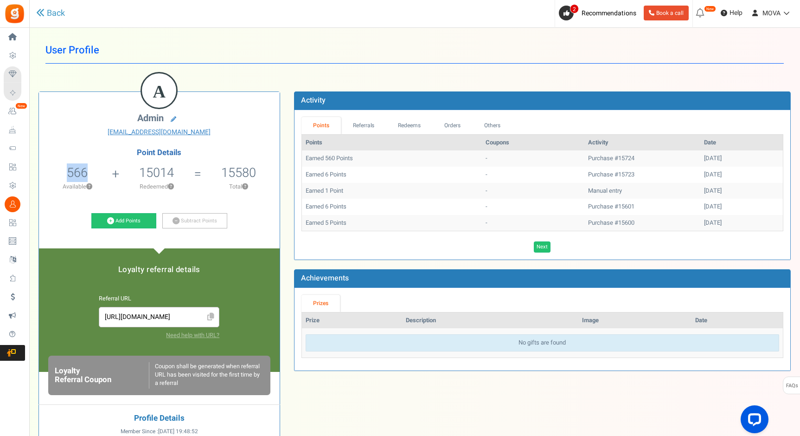
drag, startPoint x: 65, startPoint y: 175, endPoint x: 91, endPoint y: 175, distance: 26.0
click at [91, 175] on li "566 566 Redeemable 0 Exclusion Available ?" at bounding box center [77, 180] width 77 height 39
click at [78, 169] on span "566" at bounding box center [77, 172] width 21 height 19
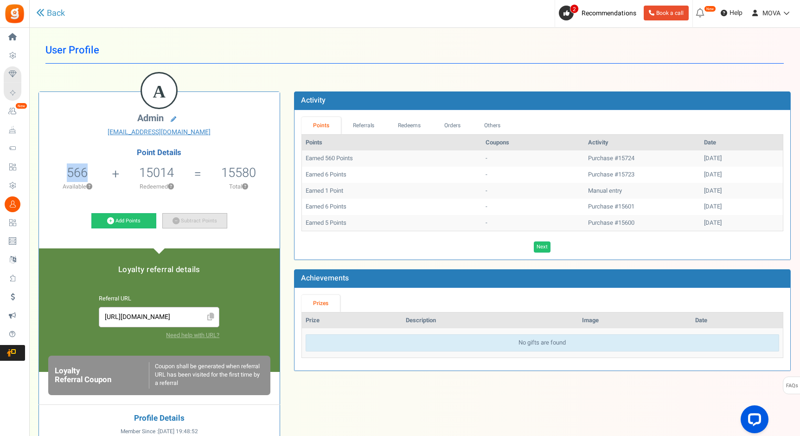
click at [191, 220] on link "Subtract Points" at bounding box center [194, 221] width 65 height 16
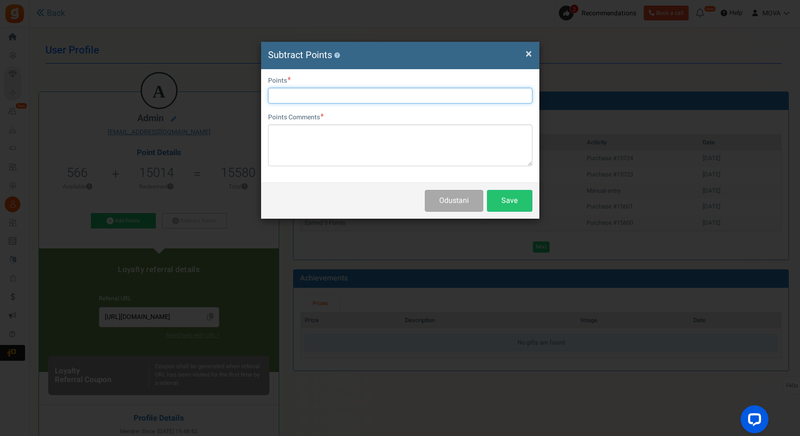
click at [299, 100] on input "text" at bounding box center [400, 96] width 264 height 16
type input "166"
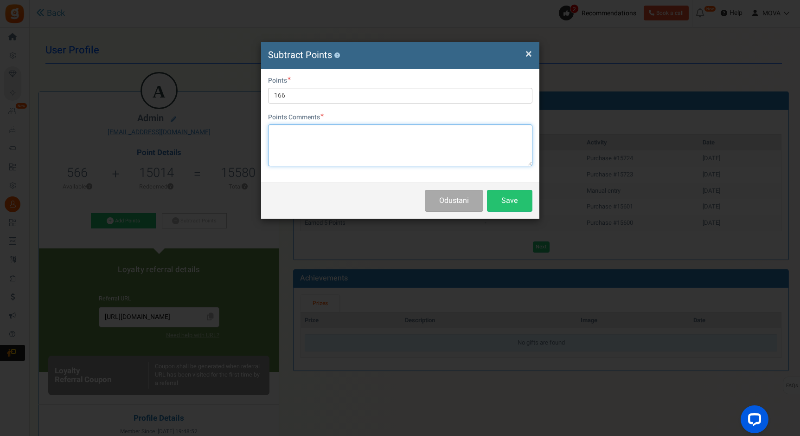
click at [302, 143] on textarea at bounding box center [400, 145] width 264 height 42
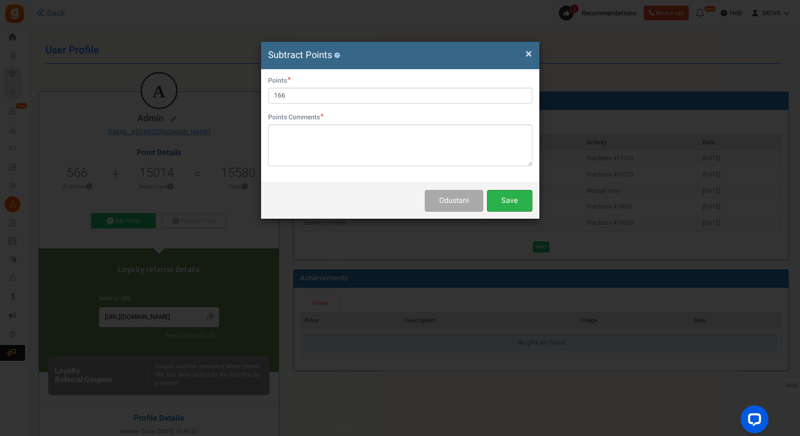
click at [499, 202] on button "Save" at bounding box center [509, 201] width 45 height 22
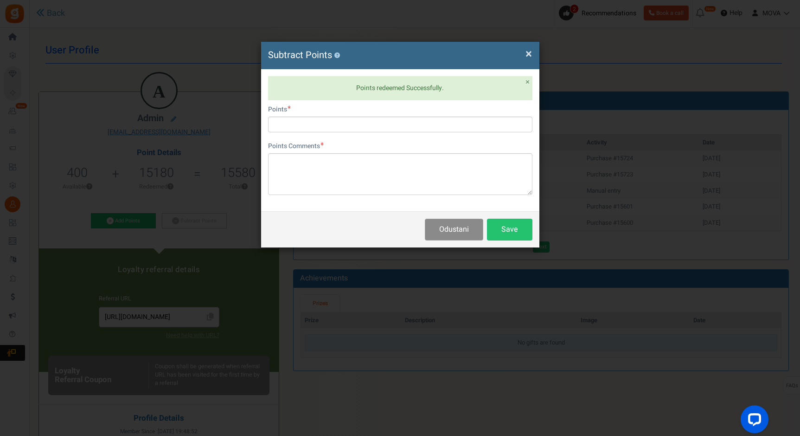
click at [450, 234] on button "Odustani" at bounding box center [454, 229] width 58 height 22
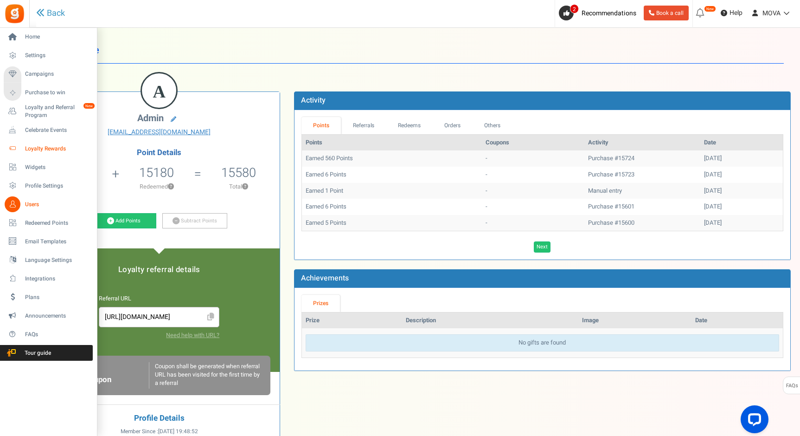
click at [32, 149] on span "Loyalty Rewards" at bounding box center [57, 149] width 65 height 8
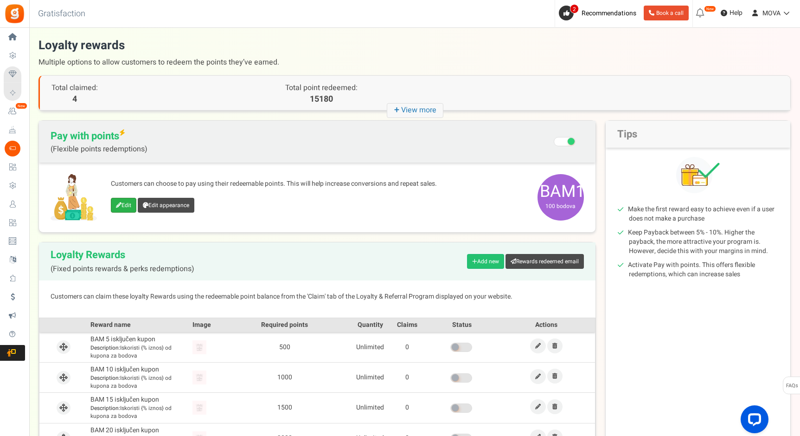
click at [128, 205] on link "Edit" at bounding box center [124, 205] width 26 height 15
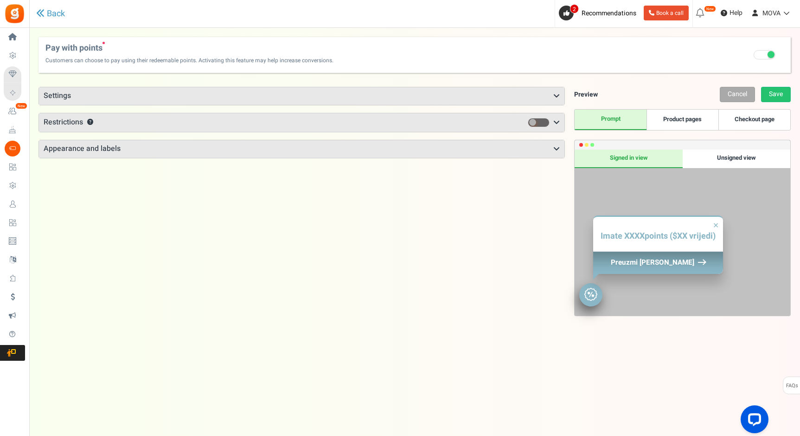
click at [128, 93] on h3 "Settings" at bounding box center [302, 96] width 526 height 18
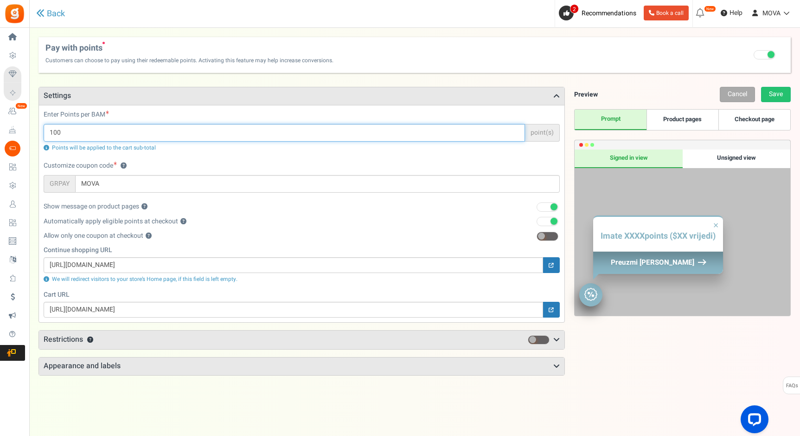
click at [68, 131] on input "100" at bounding box center [285, 133] width 482 height 18
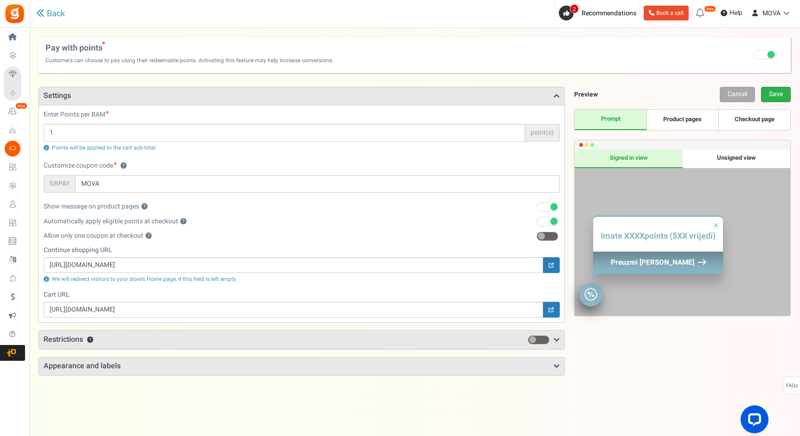
click at [777, 91] on link "Save" at bounding box center [776, 94] width 30 height 15
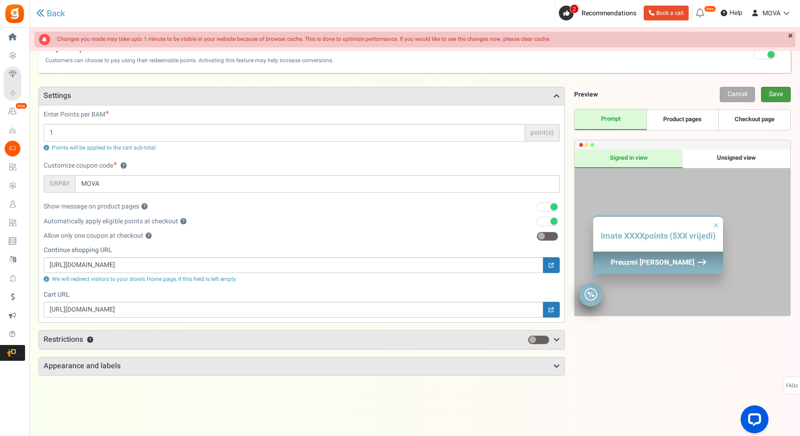
scroll to position [31, 0]
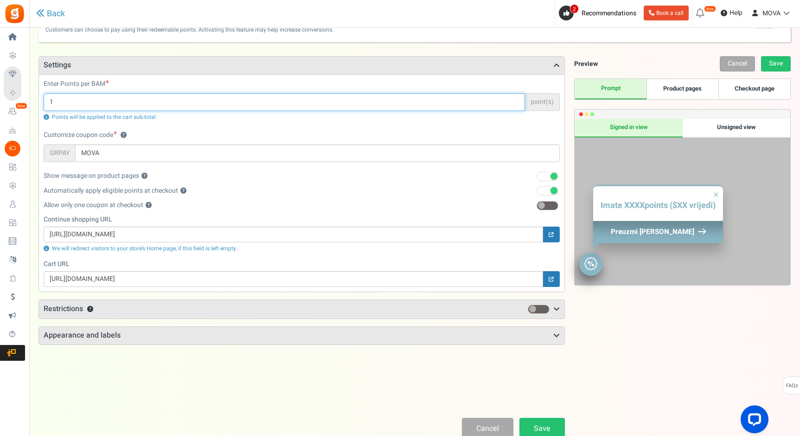
click at [119, 106] on input "1" at bounding box center [285, 102] width 482 height 18
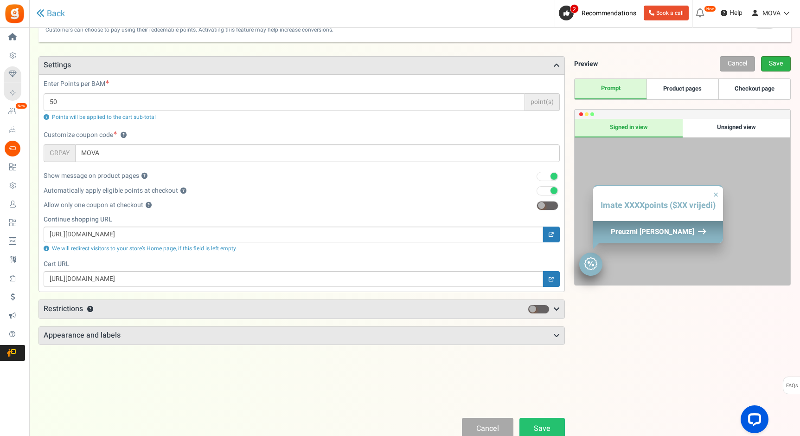
click at [767, 60] on link "Save" at bounding box center [776, 63] width 30 height 15
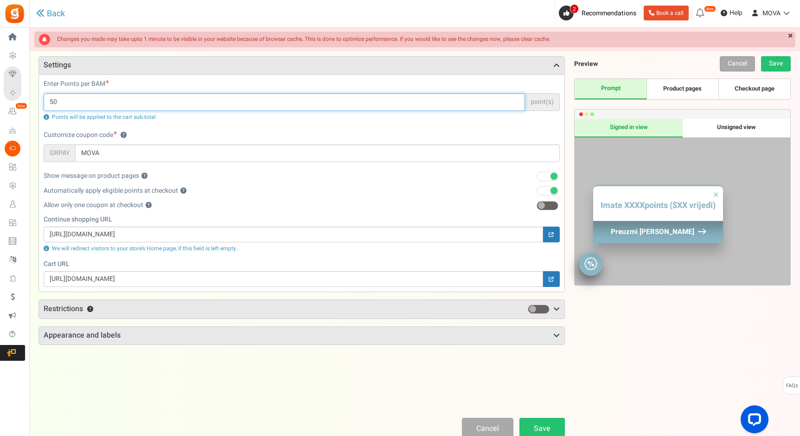
click at [78, 98] on input "50" at bounding box center [285, 102] width 482 height 18
type input "100"
click at [547, 425] on link "Save" at bounding box center [542, 429] width 45 height 22
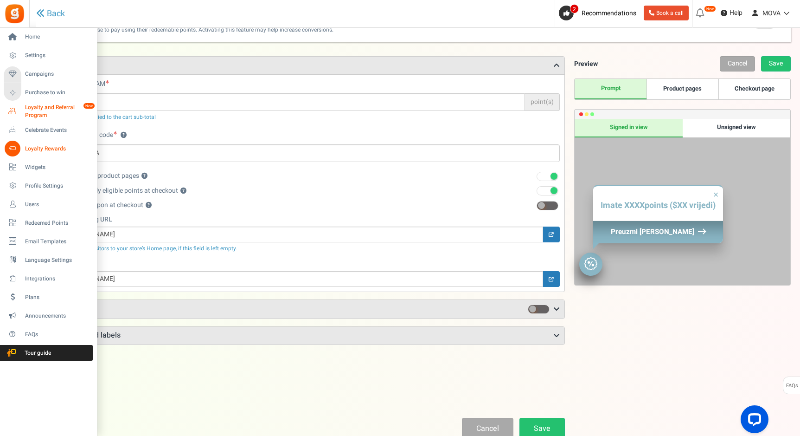
click at [32, 109] on span "Loyalty and Referral Program" at bounding box center [59, 111] width 68 height 16
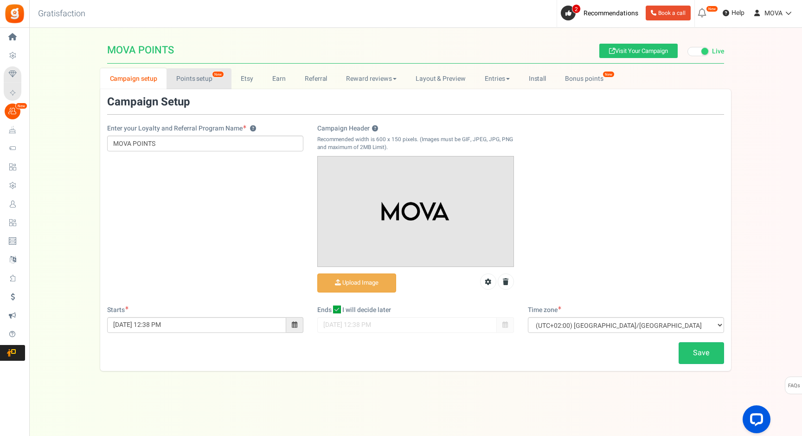
click at [195, 76] on link "Points setup New" at bounding box center [199, 78] width 64 height 21
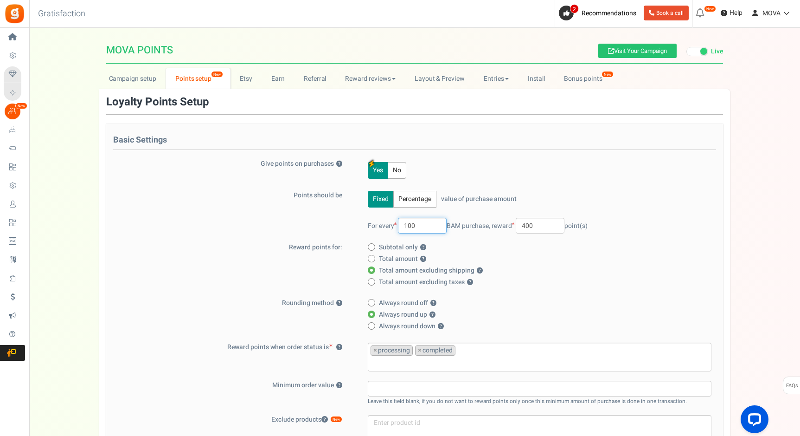
drag, startPoint x: 422, startPoint y: 225, endPoint x: 380, endPoint y: 225, distance: 41.8
click at [380, 225] on span "For every 100 BAM purchase," at bounding box center [429, 226] width 122 height 10
click at [529, 266] on label "Total amount excluding shipping ?" at bounding box center [537, 270] width 338 height 9
click at [374, 268] on input "Total amount excluding shipping ?" at bounding box center [371, 271] width 6 height 6
drag, startPoint x: 542, startPoint y: 224, endPoint x: 515, endPoint y: 224, distance: 26.9
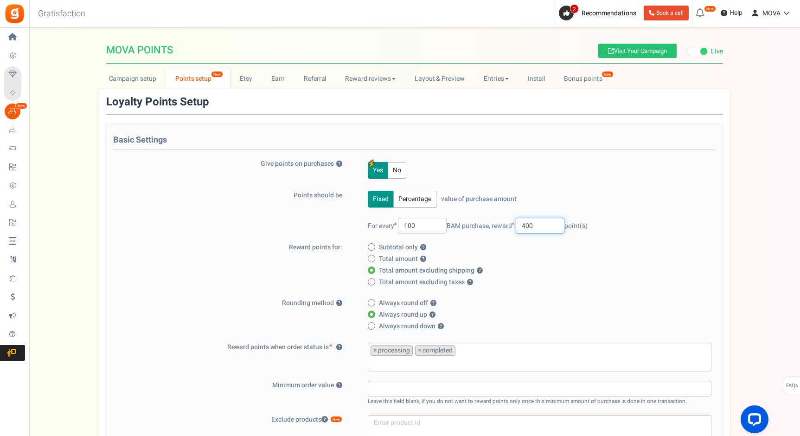
click at [515, 224] on span "reward 400 point(s)" at bounding box center [540, 226] width 96 height 10
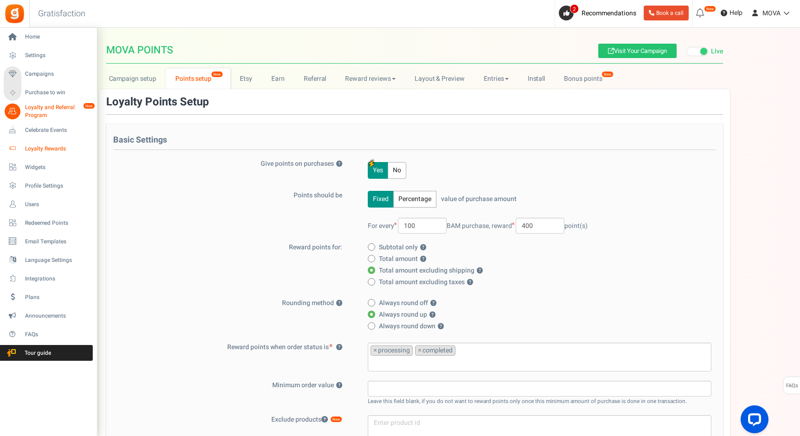
click at [51, 145] on span "Loyalty Rewards" at bounding box center [57, 149] width 65 height 8
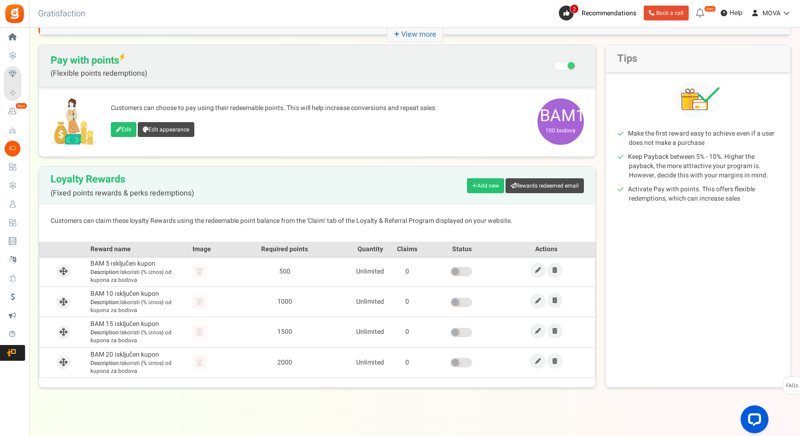
scroll to position [84, 0]
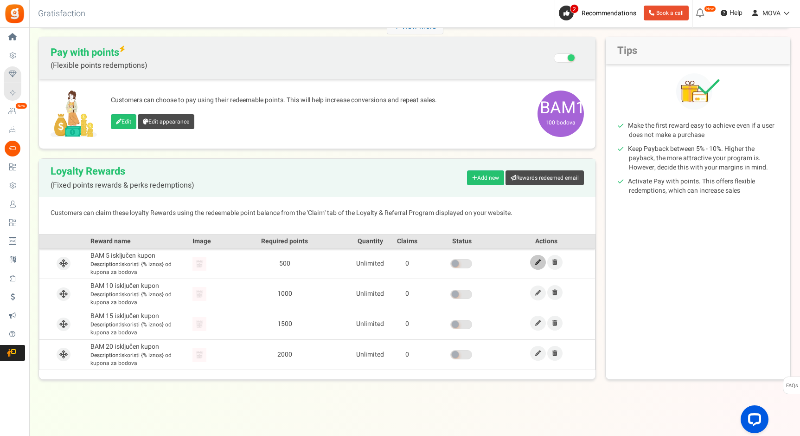
click at [537, 261] on icon at bounding box center [538, 262] width 6 height 6
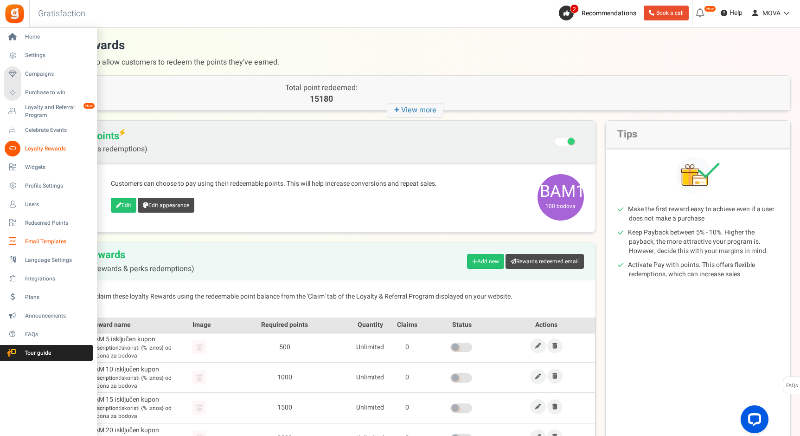
click at [29, 238] on span "Email Templates" at bounding box center [57, 242] width 65 height 8
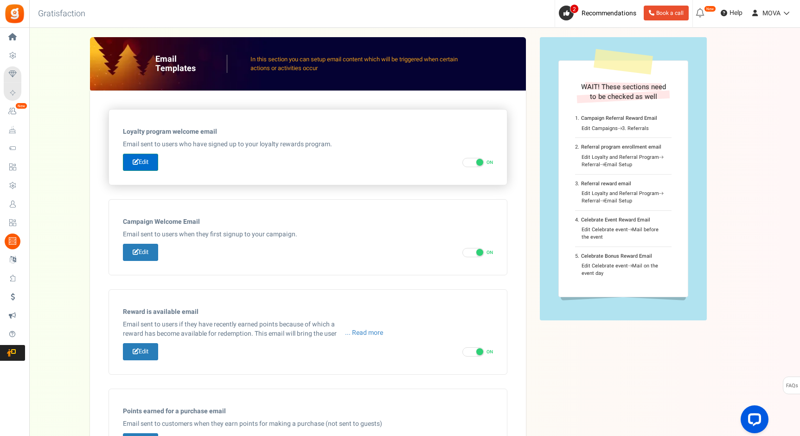
click at [153, 165] on link "Edit" at bounding box center [140, 162] width 35 height 17
type input "Welcome to our [[Loyalty Program Name]]"
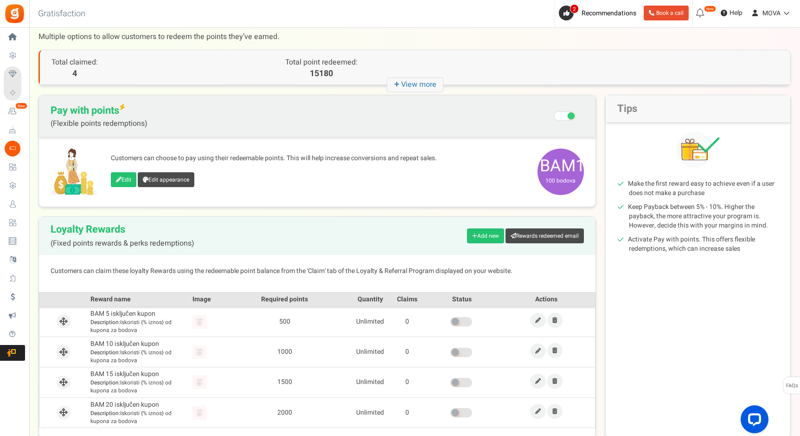
scroll to position [84, 0]
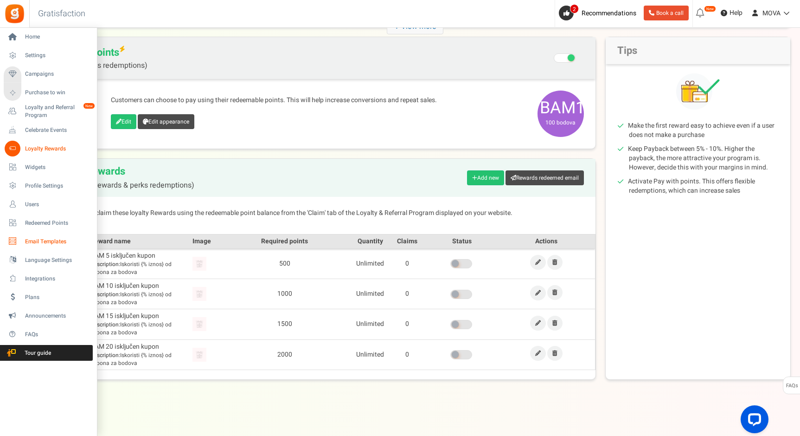
click at [46, 242] on span "Email Templates" at bounding box center [57, 242] width 65 height 8
click at [36, 108] on span "Loyalty and Referral Program" at bounding box center [59, 111] width 68 height 16
click at [44, 110] on span "Loyalty and Referral Program" at bounding box center [59, 111] width 68 height 16
click at [47, 224] on span "Redeemed Points" at bounding box center [57, 223] width 65 height 8
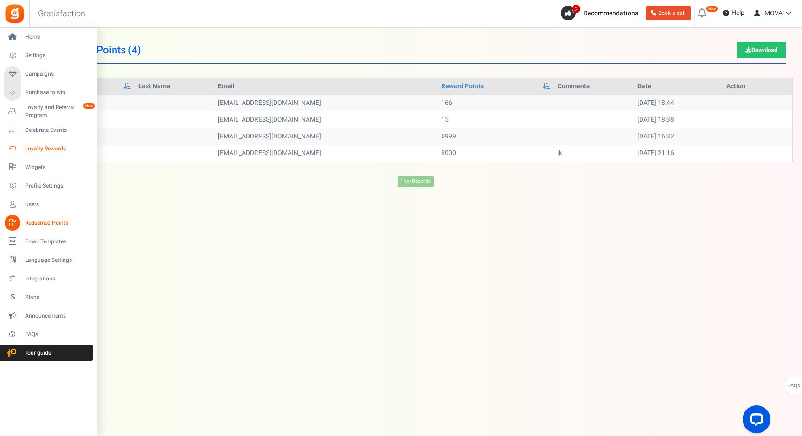
click at [37, 152] on span "Loyalty Rewards" at bounding box center [57, 149] width 65 height 8
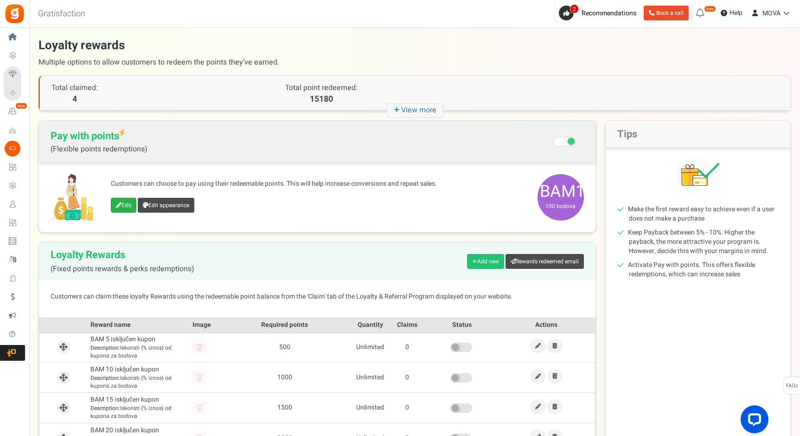
click at [128, 201] on link "Edit" at bounding box center [124, 205] width 26 height 15
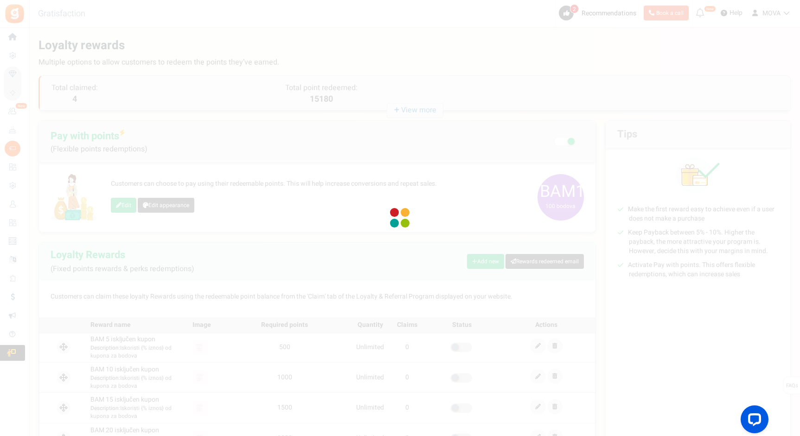
select select
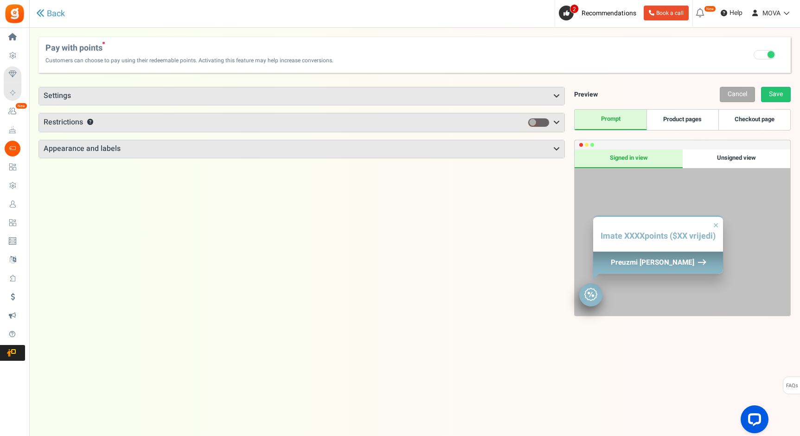
click at [188, 126] on h3 "Restrictions ?" at bounding box center [302, 122] width 526 height 19
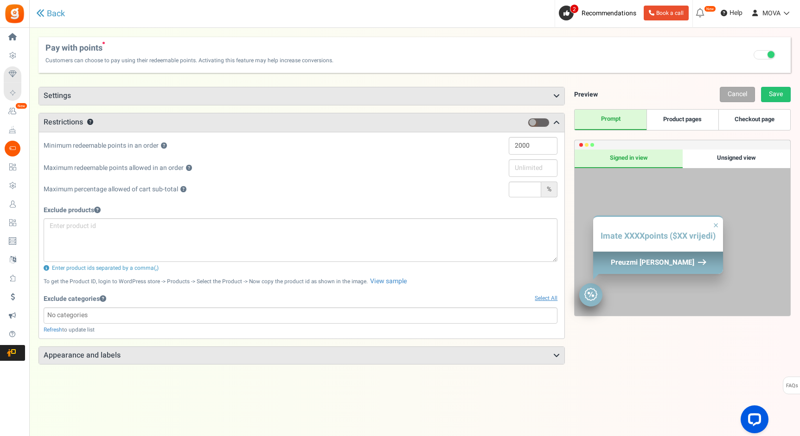
click at [457, 103] on h3 "Settings" at bounding box center [302, 96] width 526 height 18
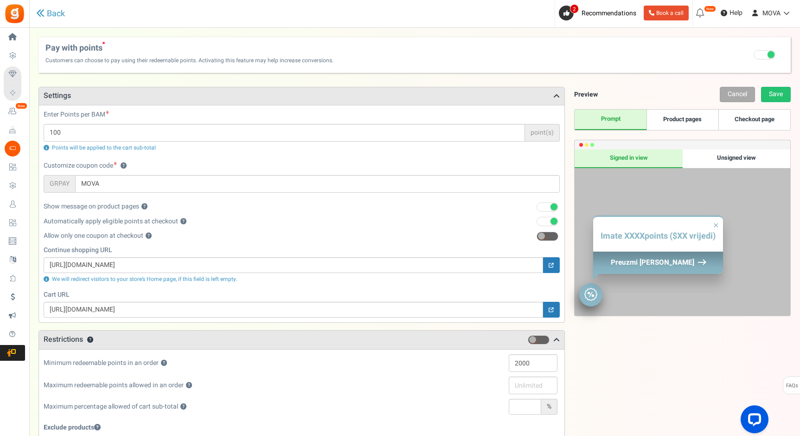
click at [242, 105] on div "Enter Points per BAM 100 point(s) Points will be applied to the cart sub-total …" at bounding box center [302, 213] width 526 height 217
click at [242, 100] on h3 "Settings" at bounding box center [302, 96] width 526 height 18
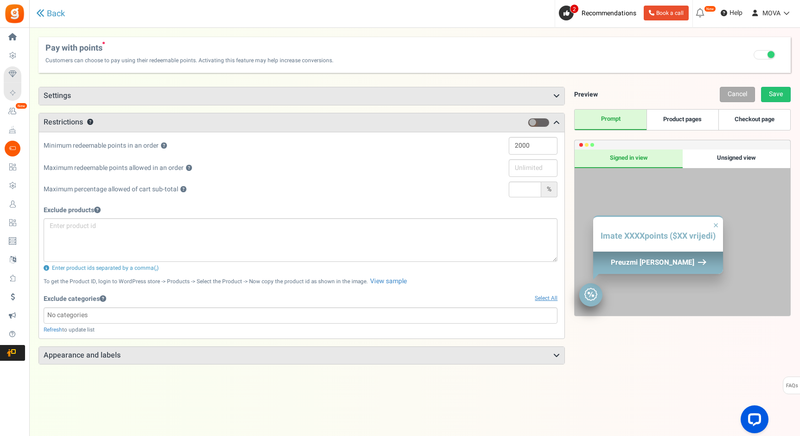
click at [93, 352] on h3 "Appearance and labels" at bounding box center [302, 356] width 526 height 18
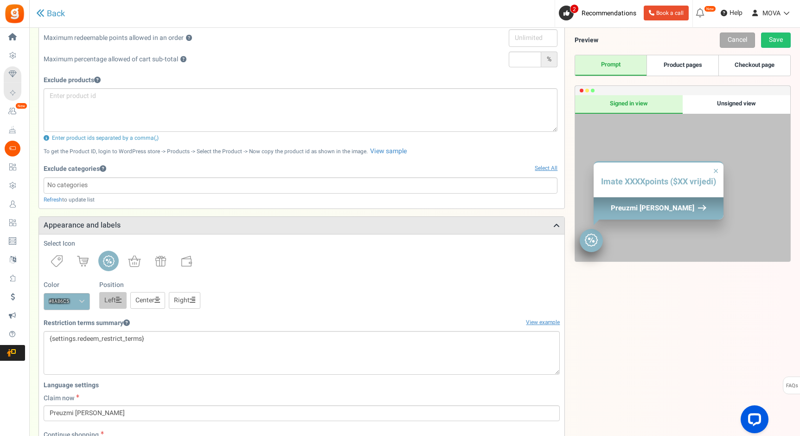
scroll to position [131, 0]
click at [189, 295] on link "Right" at bounding box center [185, 299] width 32 height 17
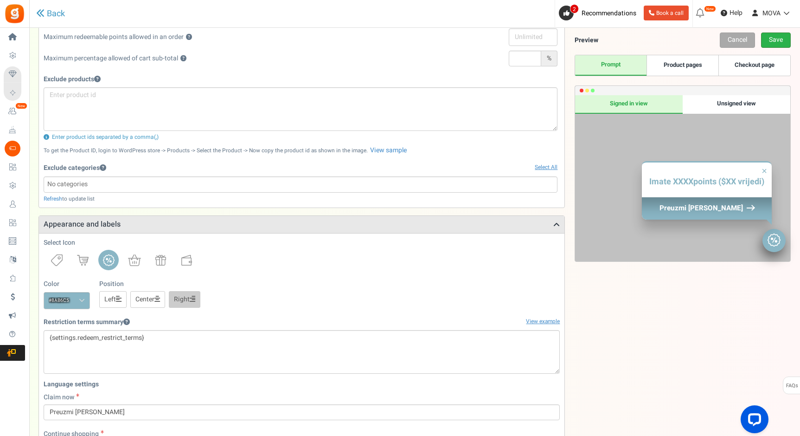
click at [787, 39] on link "Save" at bounding box center [776, 39] width 30 height 15
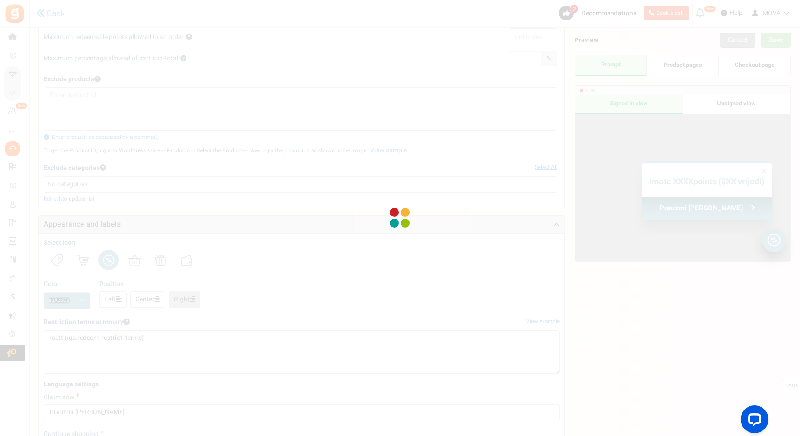
click at [104, 383] on div at bounding box center [400, 218] width 800 height 436
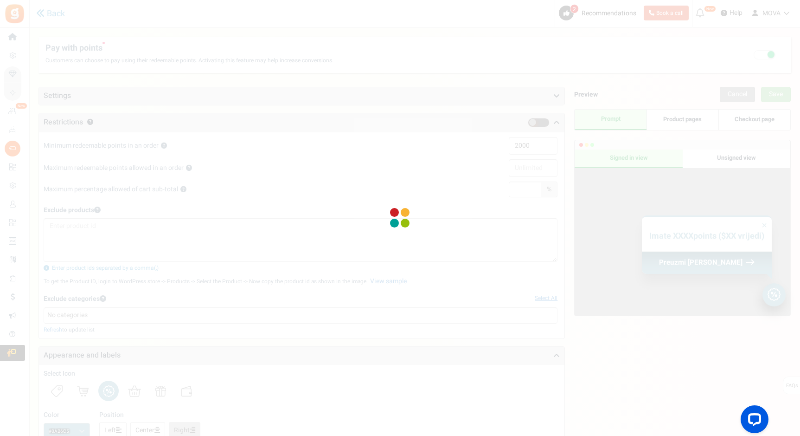
click at [15, 81] on div at bounding box center [400, 218] width 800 height 436
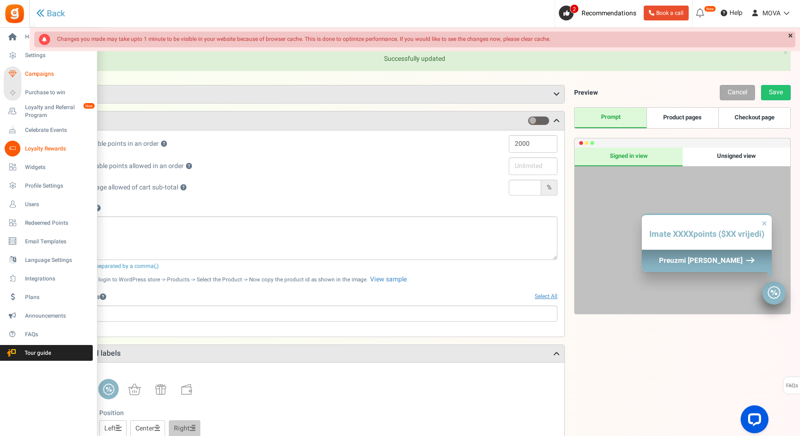
click at [40, 74] on span "Campaigns" at bounding box center [57, 74] width 65 height 8
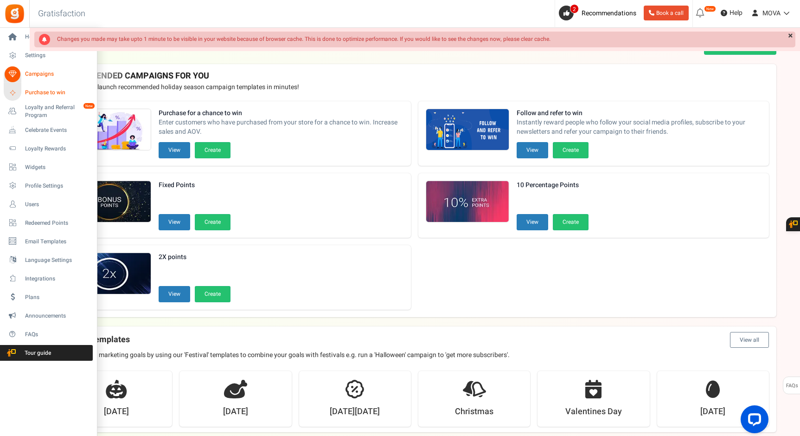
click at [41, 100] on link "Purchase to win" at bounding box center [48, 93] width 89 height 16
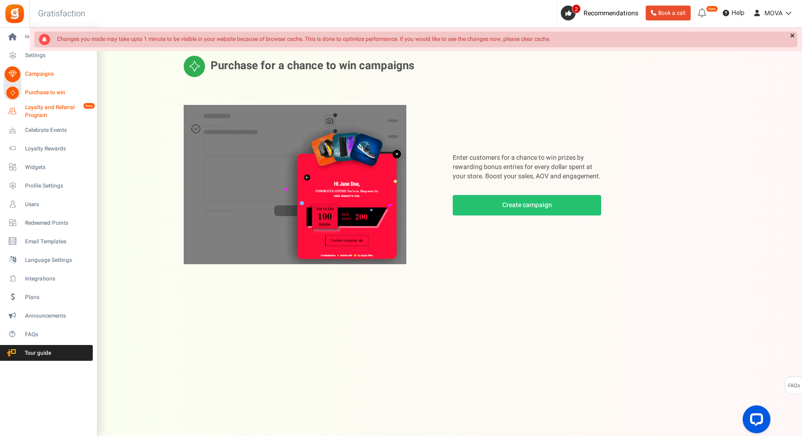
click at [33, 110] on span "Loyalty and Referral Program" at bounding box center [59, 111] width 68 height 16
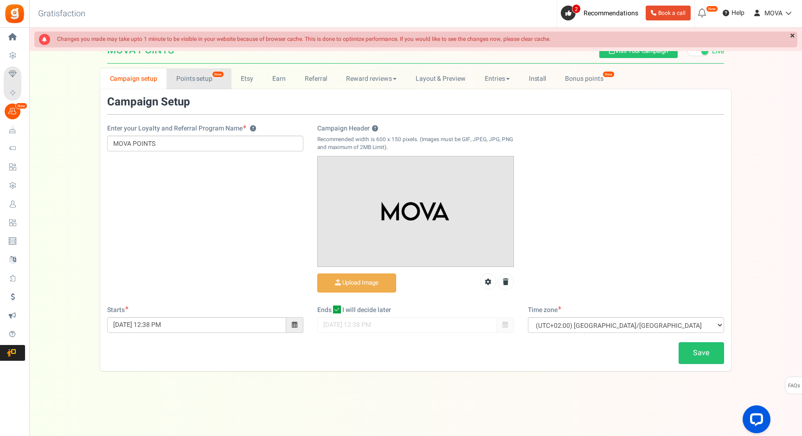
click at [193, 73] on link "Points setup New" at bounding box center [199, 78] width 64 height 21
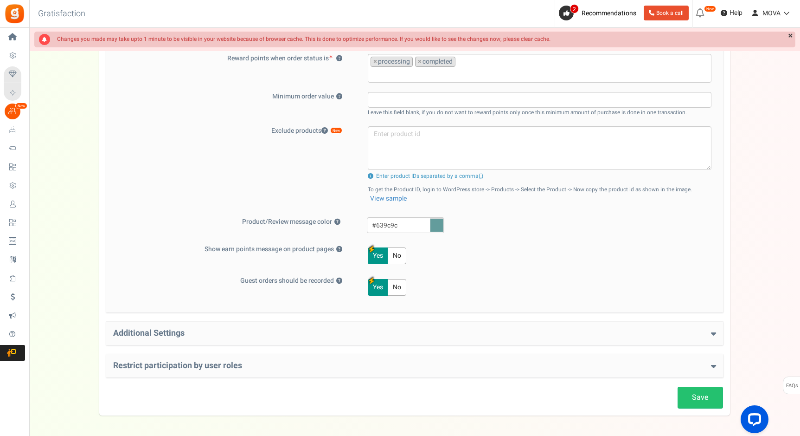
scroll to position [292, 0]
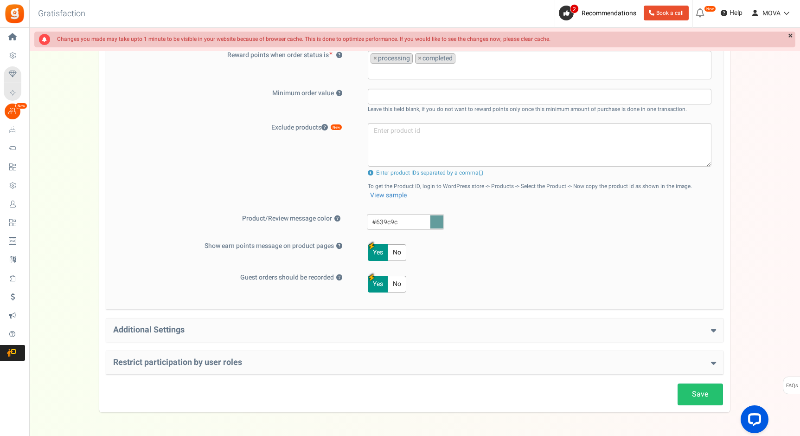
click at [208, 332] on h4 "Additional Settings" at bounding box center [414, 329] width 603 height 9
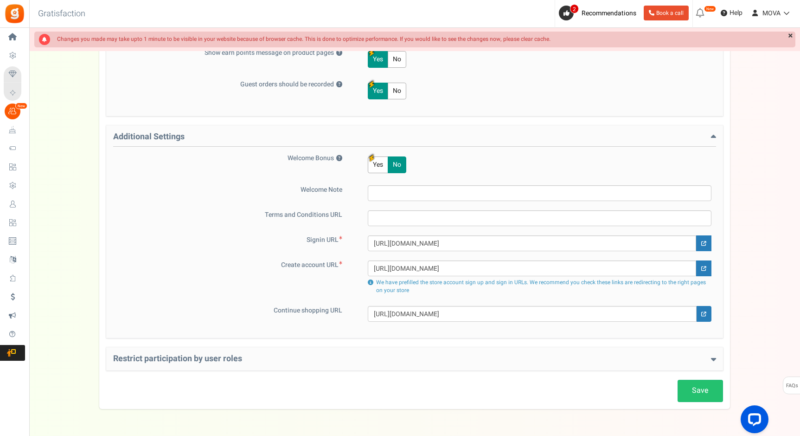
scroll to position [501, 0]
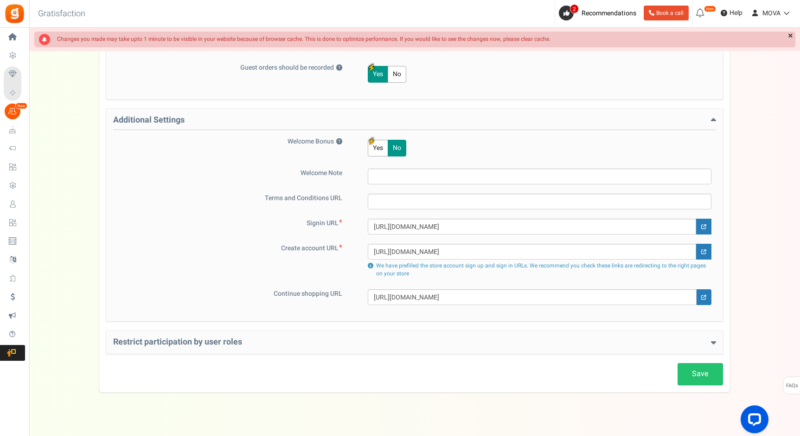
click at [233, 345] on h4 "Restrict participation by user roles" at bounding box center [414, 341] width 603 height 9
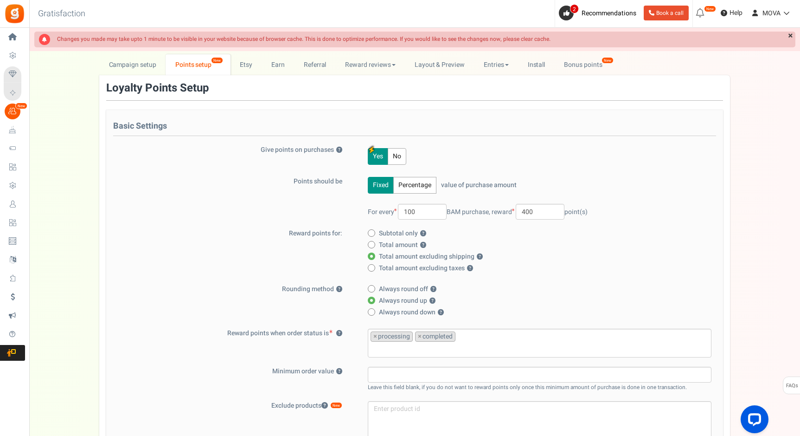
scroll to position [0, 0]
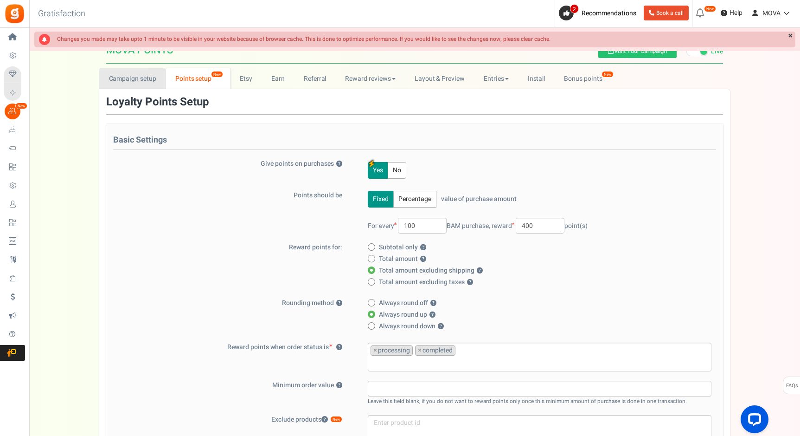
click at [135, 79] on link "Campaign setup" at bounding box center [132, 78] width 66 height 21
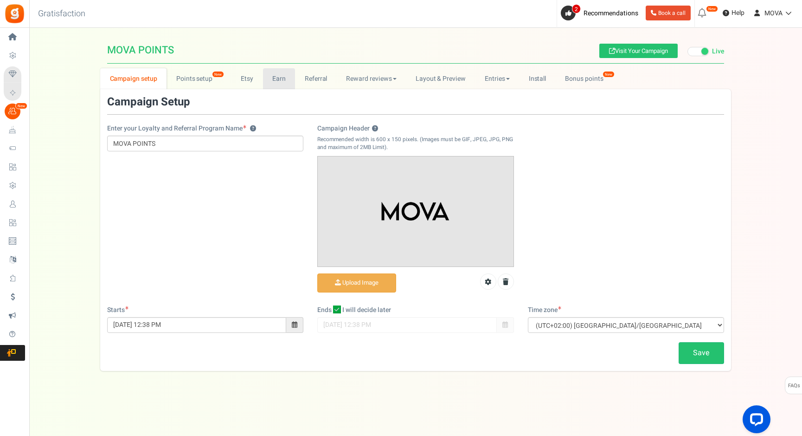
click at [284, 78] on link "Earn" at bounding box center [279, 78] width 32 height 21
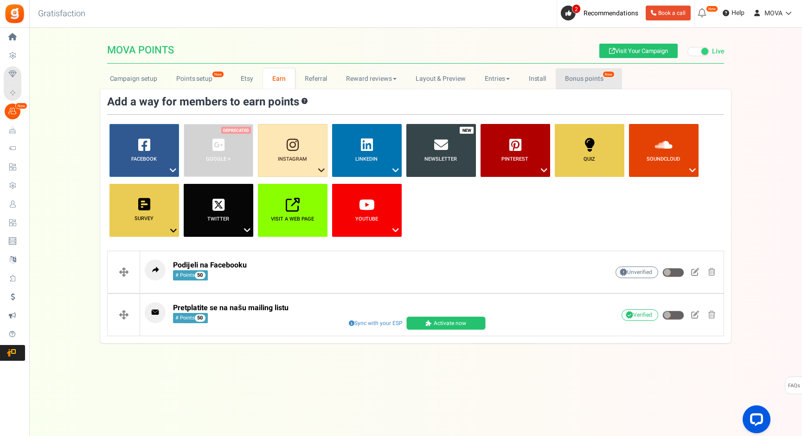
click at [559, 82] on link "Bonus points New" at bounding box center [589, 78] width 66 height 21
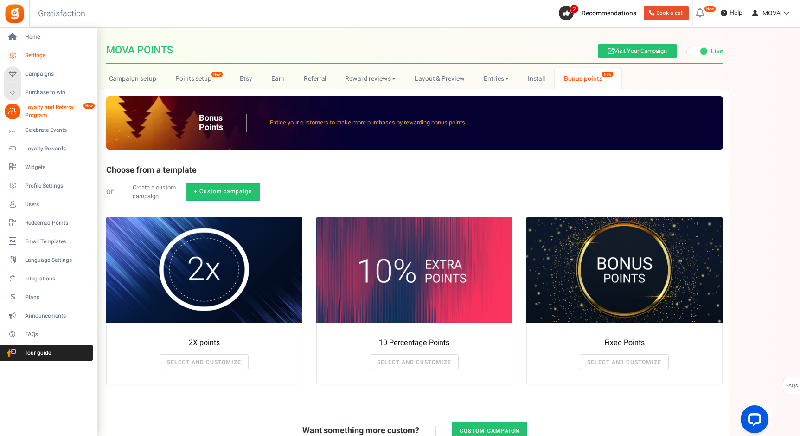
click at [29, 55] on span "Settings" at bounding box center [57, 55] width 65 height 8
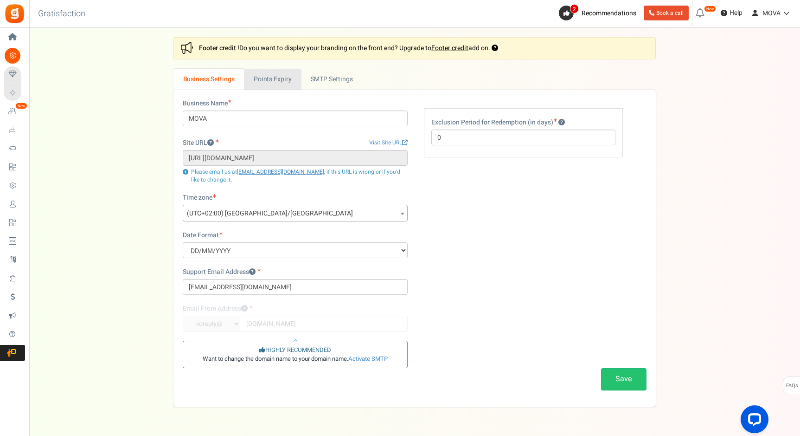
click at [260, 84] on link "Points Expiry" at bounding box center [272, 79] width 57 height 21
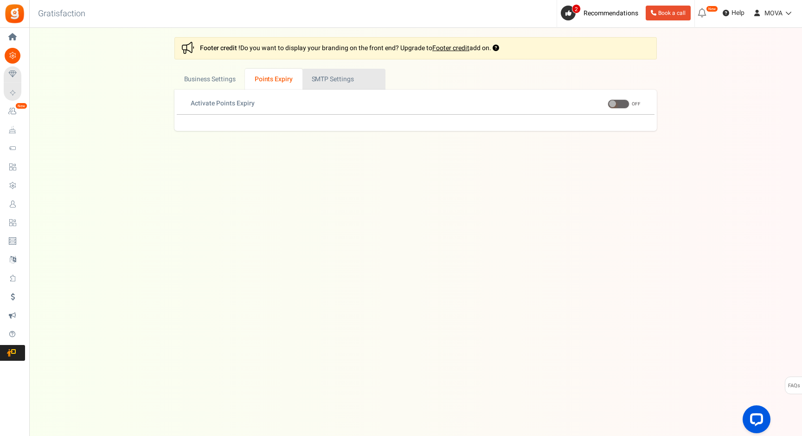
click at [311, 85] on link "Active SMTP Settings" at bounding box center [343, 79] width 83 height 21
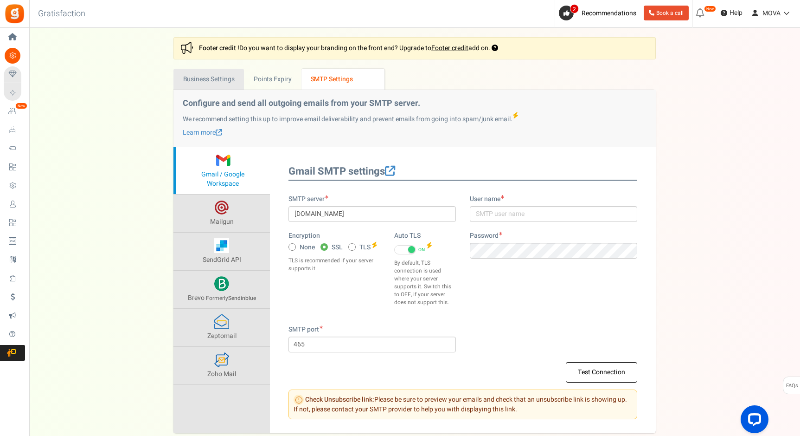
click at [234, 85] on link "Business Settings" at bounding box center [208, 79] width 71 height 21
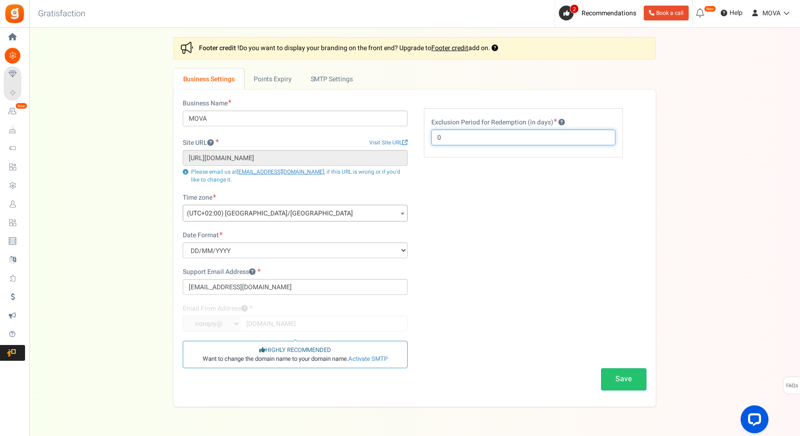
click at [469, 133] on input "0" at bounding box center [523, 137] width 184 height 16
drag, startPoint x: 466, startPoint y: 137, endPoint x: 398, endPoint y: 137, distance: 68.7
click at [398, 137] on div "Business Name MOVA Site URL Visit Site URL [URL][DOMAIN_NAME] Update site URL P…" at bounding box center [415, 248] width 478 height 298
type input "7"
type input "3"
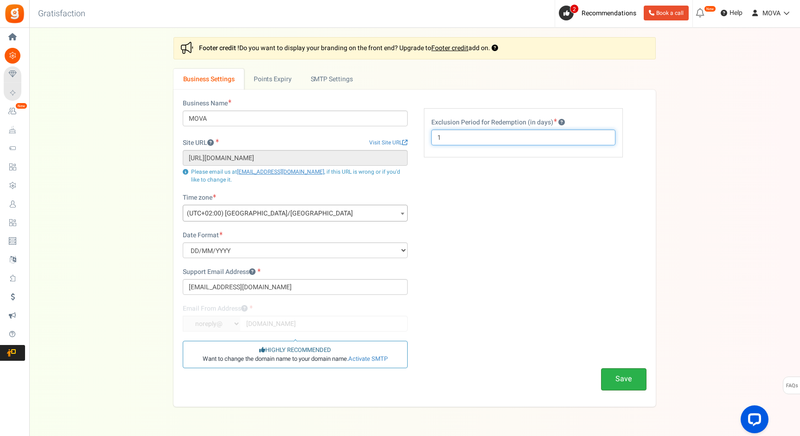
type input "1"
click at [636, 378] on button "Save" at bounding box center [623, 379] width 45 height 22
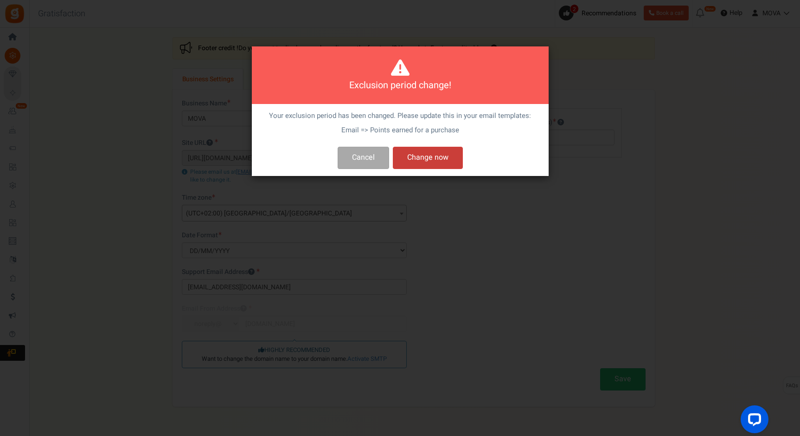
click at [426, 158] on button "Change now" at bounding box center [428, 158] width 70 height 22
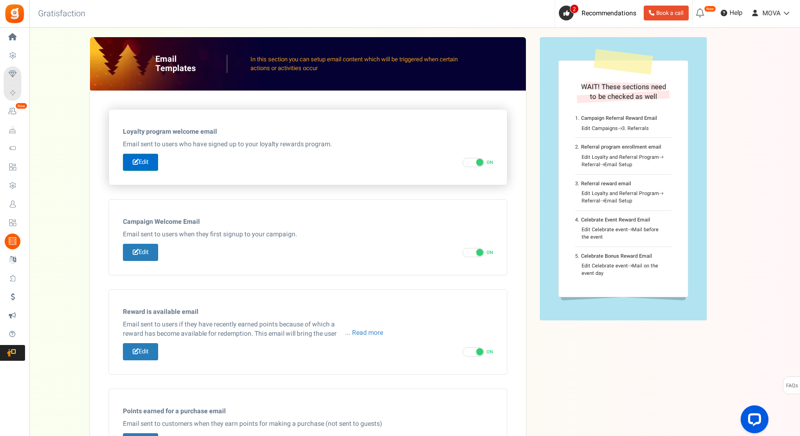
click at [136, 155] on link "Edit" at bounding box center [140, 162] width 35 height 17
type input "Welcome to our [[Loyalty Program Name]]"
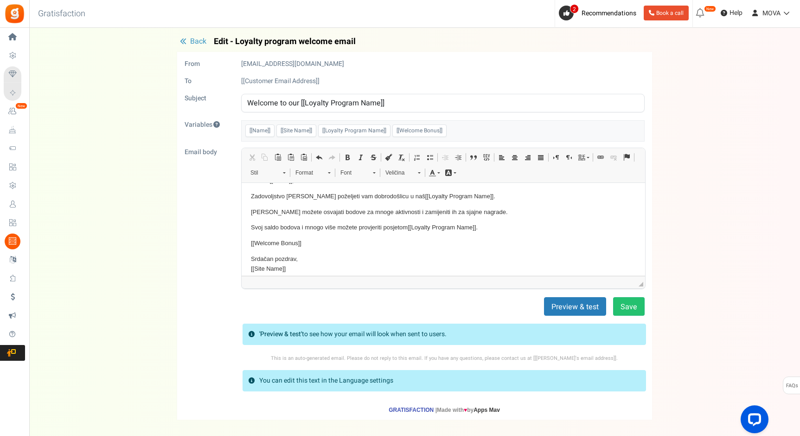
scroll to position [17, 0]
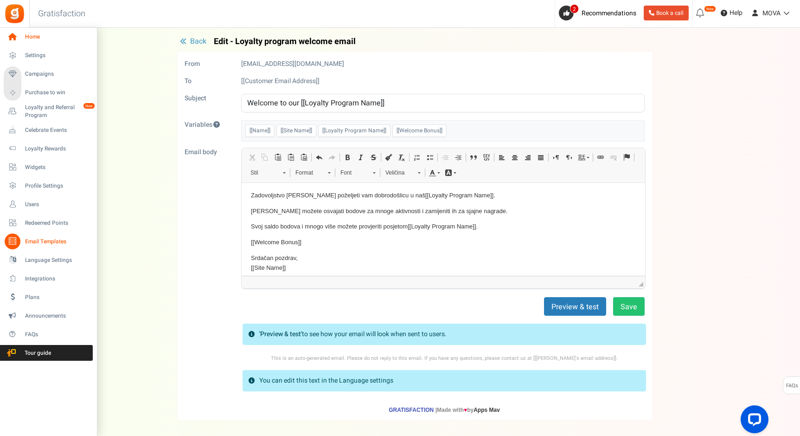
click at [10, 32] on icon at bounding box center [13, 37] width 16 height 16
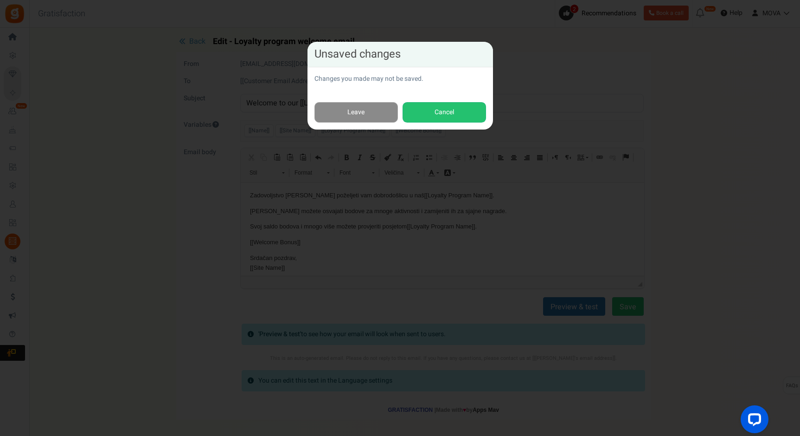
click at [360, 111] on link "Leave" at bounding box center [357, 112] width 84 height 21
